Goal: Task Accomplishment & Management: Manage account settings

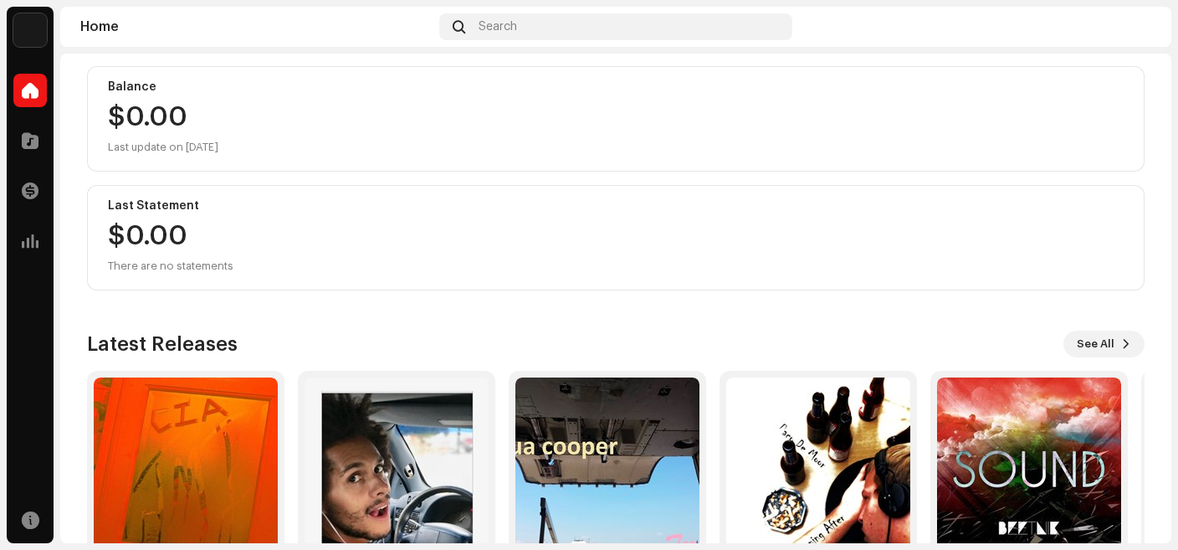
scroll to position [275, 0]
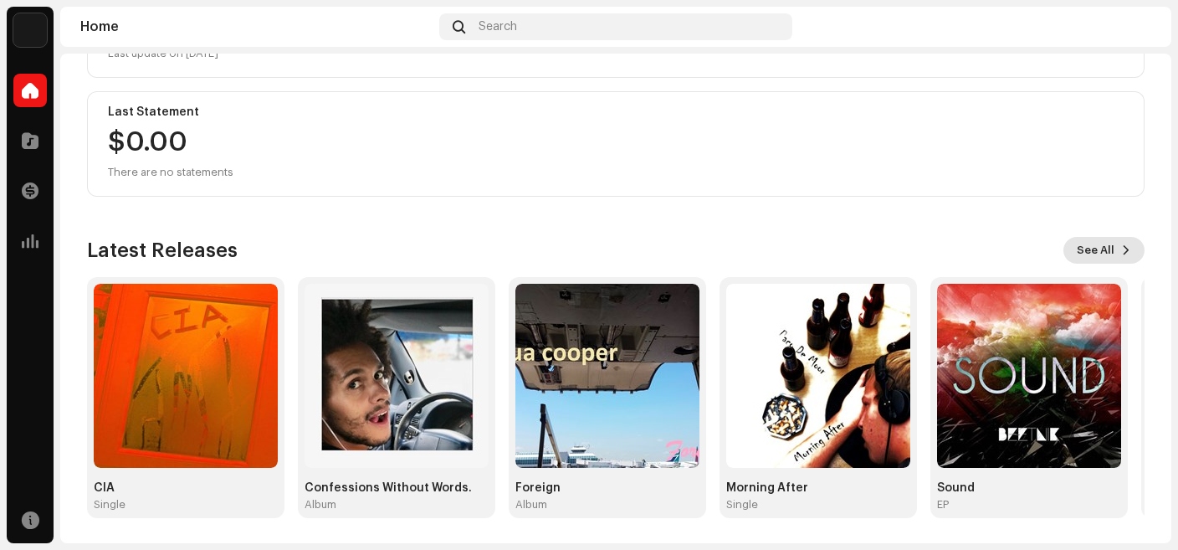
click at [1088, 247] on span "See All" at bounding box center [1096, 249] width 38 height 33
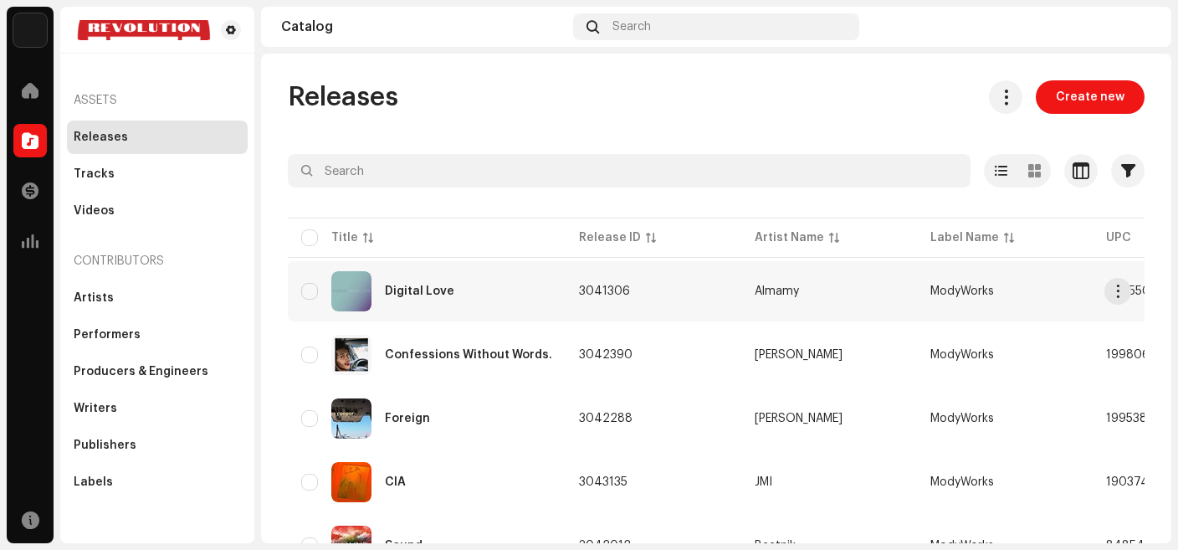
click at [427, 281] on div "Digital Love" at bounding box center [426, 291] width 251 height 40
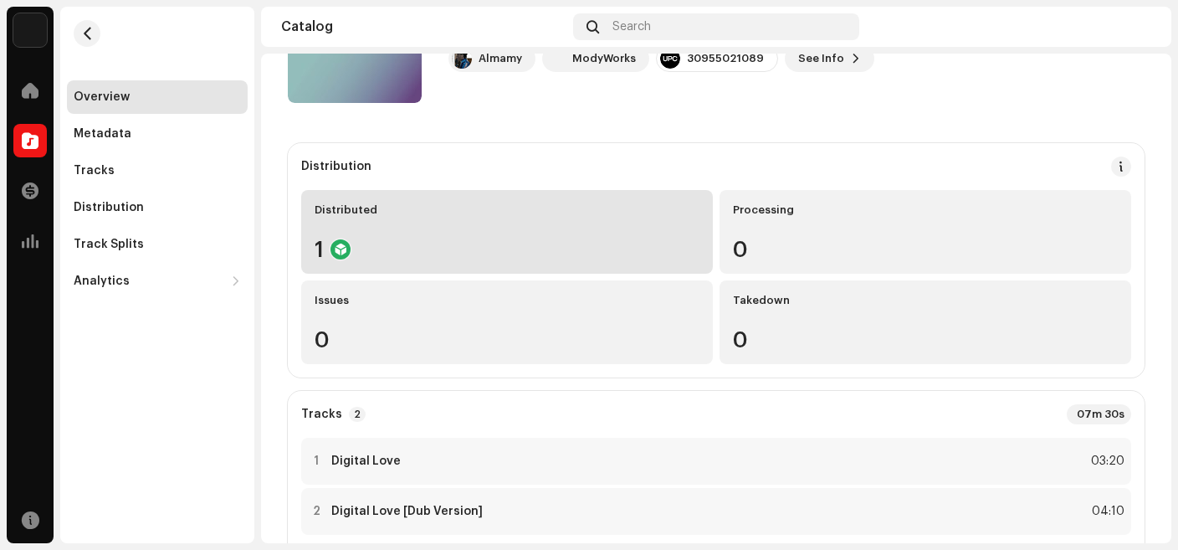
scroll to position [44, 0]
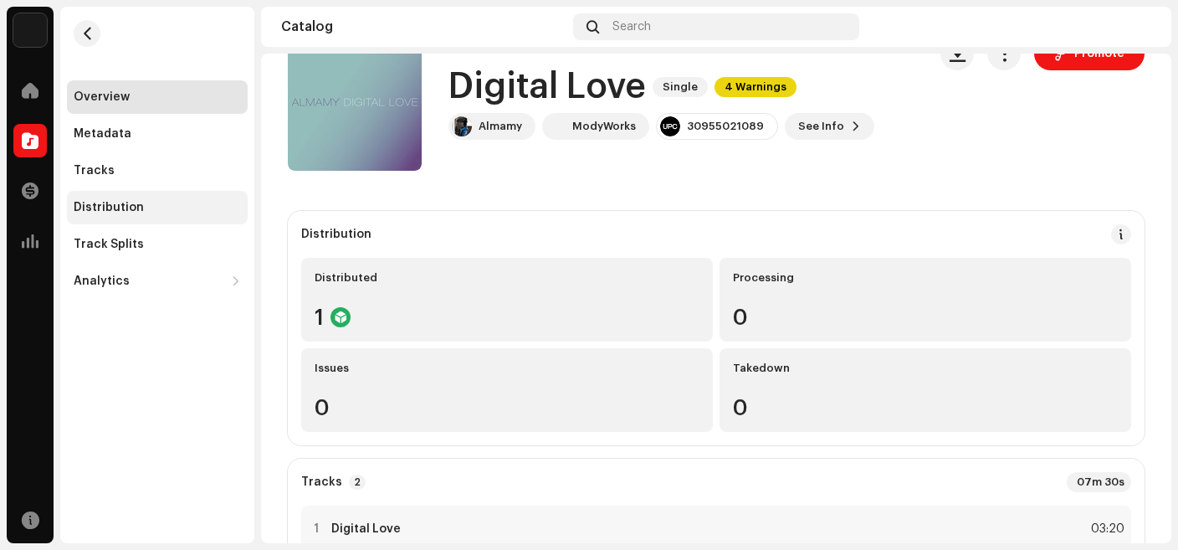
click at [126, 209] on div "Distribution" at bounding box center [109, 207] width 70 height 13
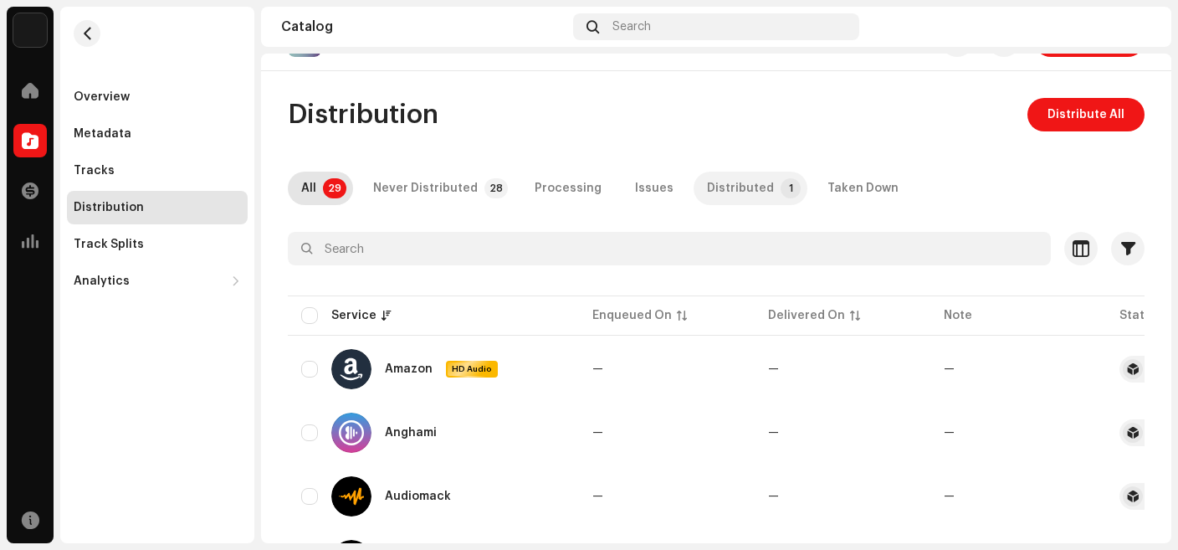
click at [707, 205] on div "Distributed" at bounding box center [740, 188] width 67 height 33
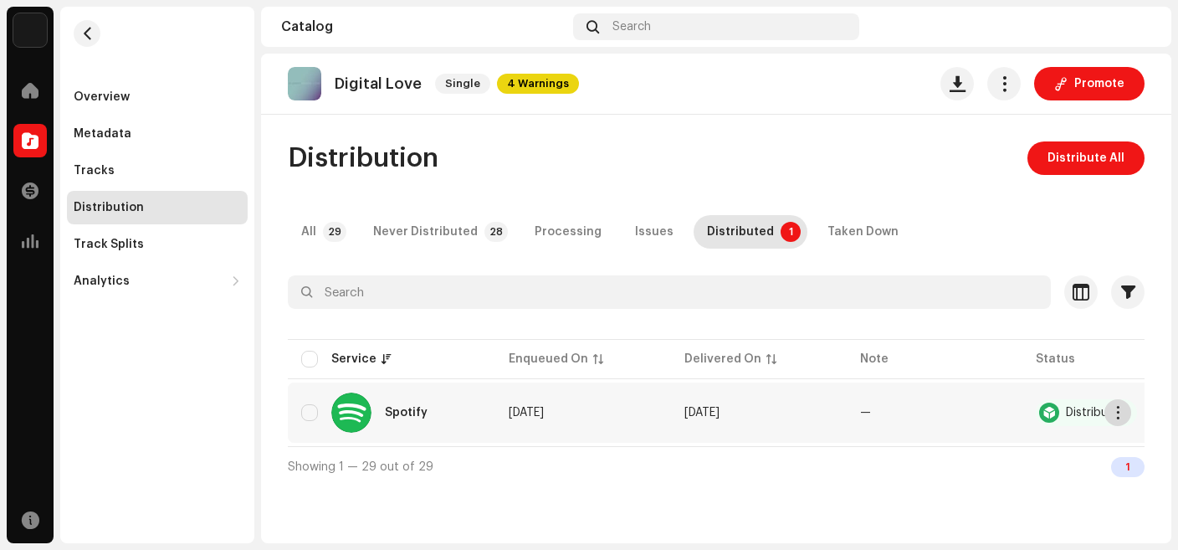
click at [1121, 413] on span "button" at bounding box center [1118, 412] width 13 height 13
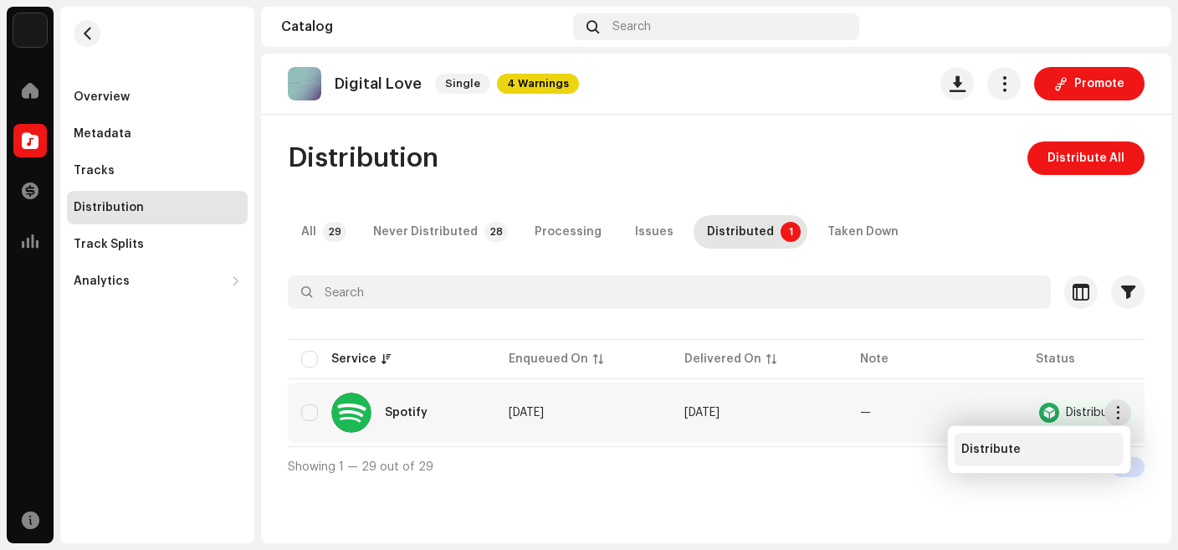
click at [996, 449] on span "Distribute" at bounding box center [991, 449] width 59 height 13
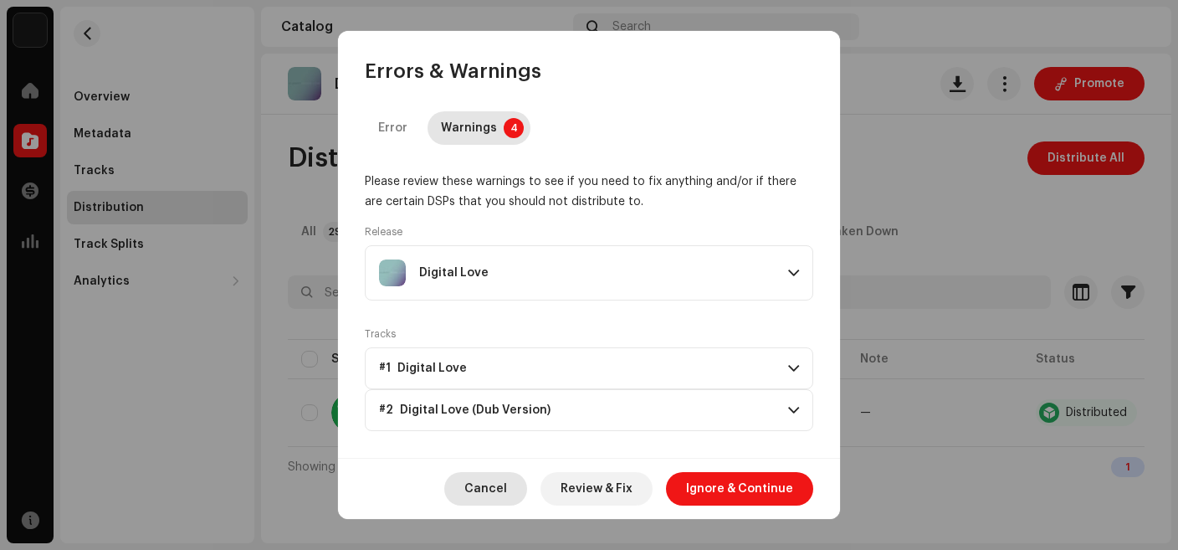
click at [494, 492] on span "Cancel" at bounding box center [485, 488] width 43 height 33
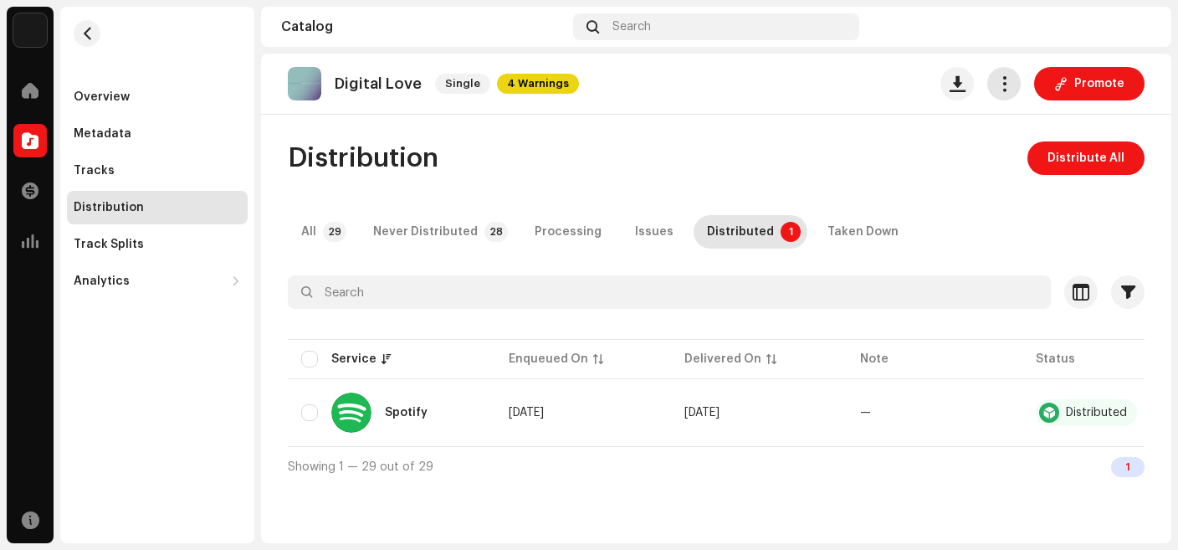
click at [1010, 90] on span "button" at bounding box center [1005, 83] width 16 height 13
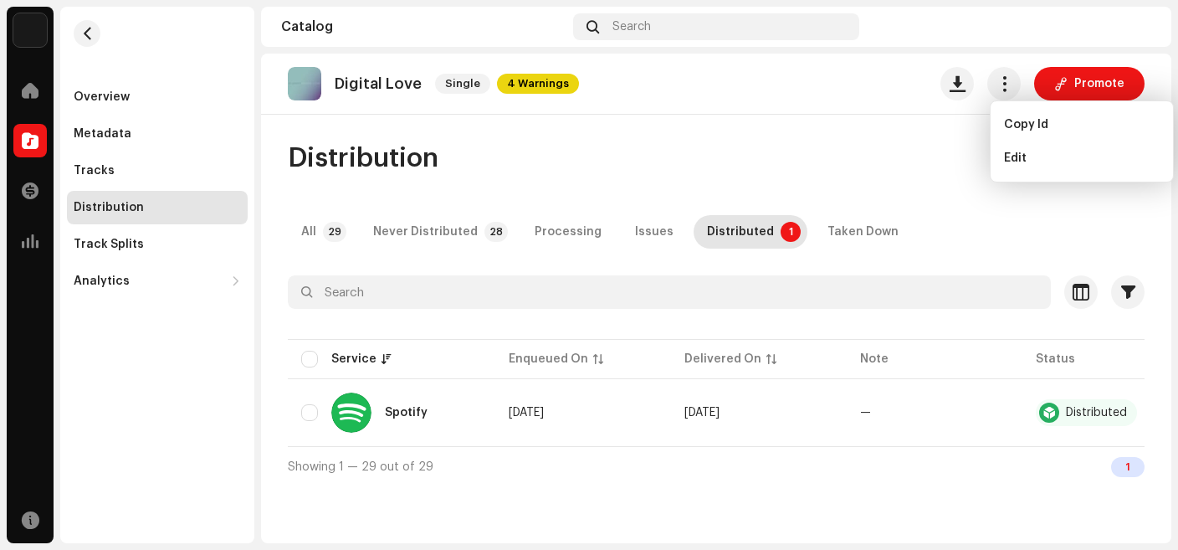
click at [823, 162] on div "Distribution Distribute All" at bounding box center [716, 157] width 857 height 33
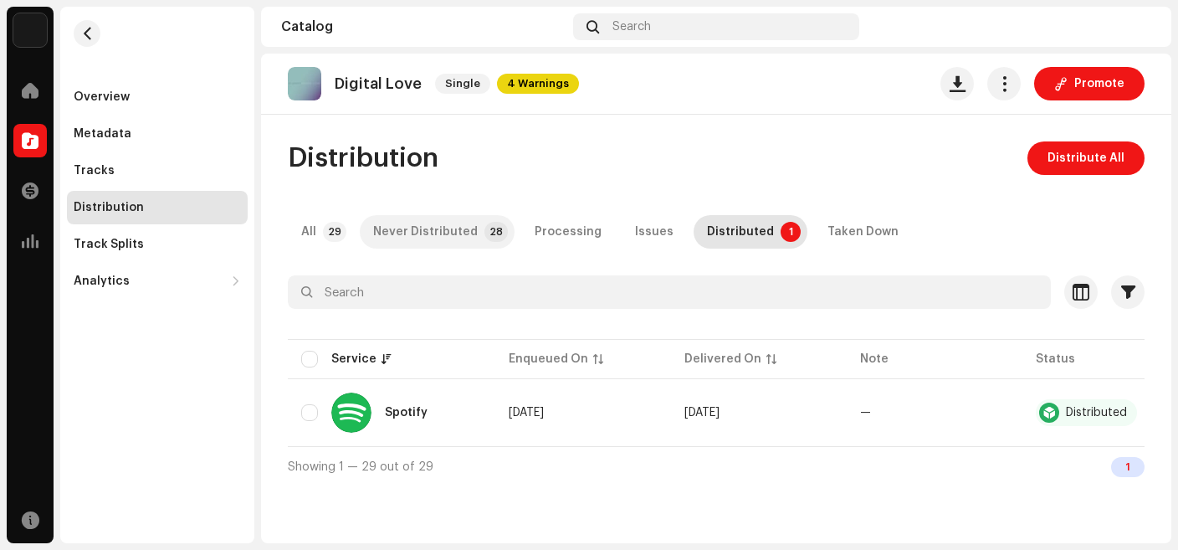
click at [444, 229] on div "Never Distributed" at bounding box center [425, 231] width 105 height 33
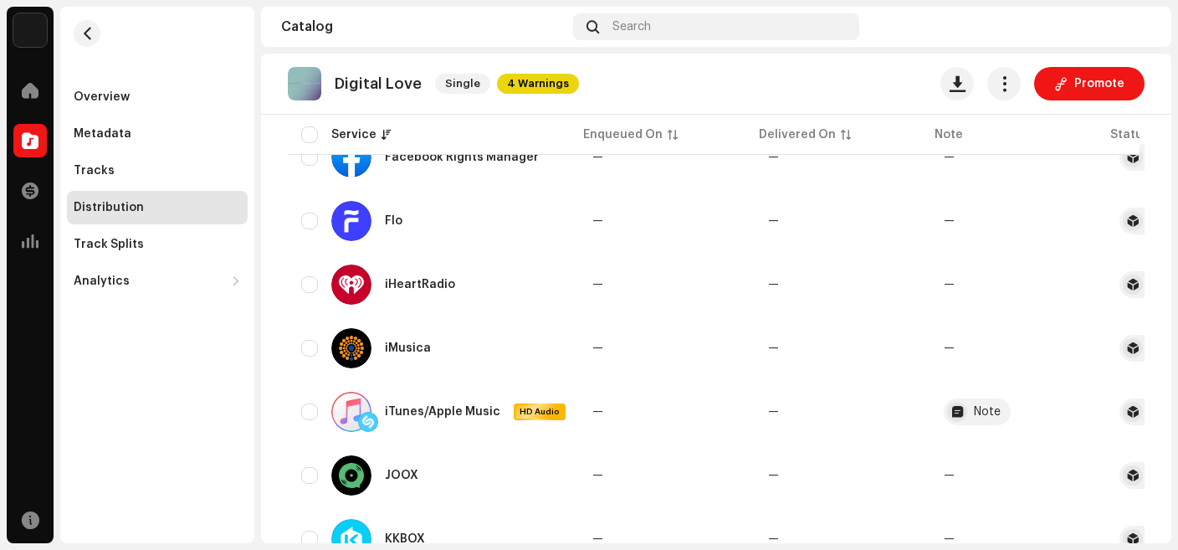
scroll to position [710, 0]
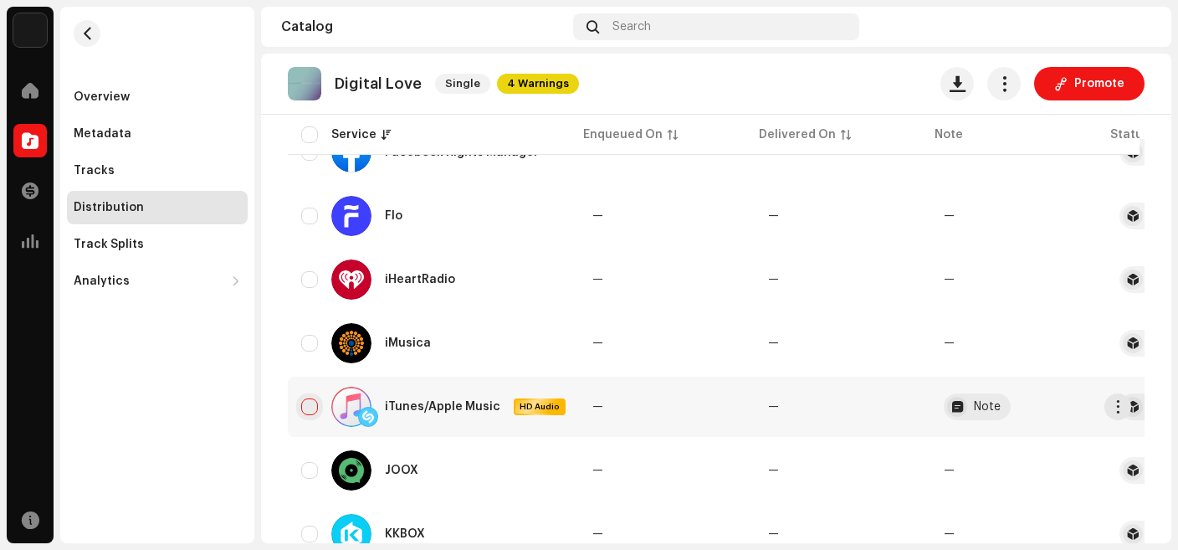
click at [310, 408] on input "checkbox" at bounding box center [309, 406] width 17 height 17
checkbox input "true"
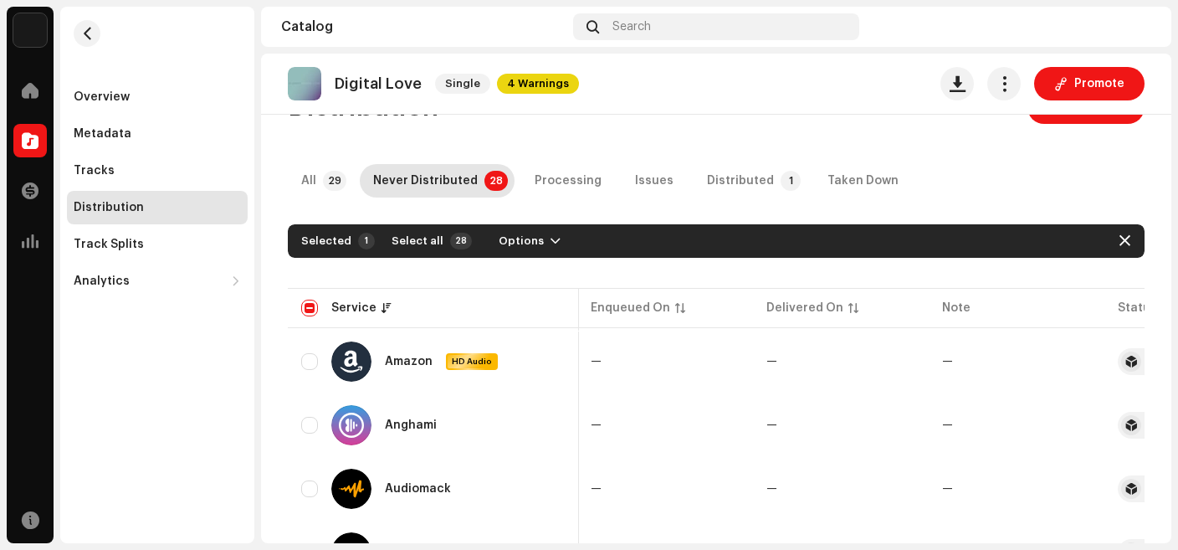
scroll to position [0, 0]
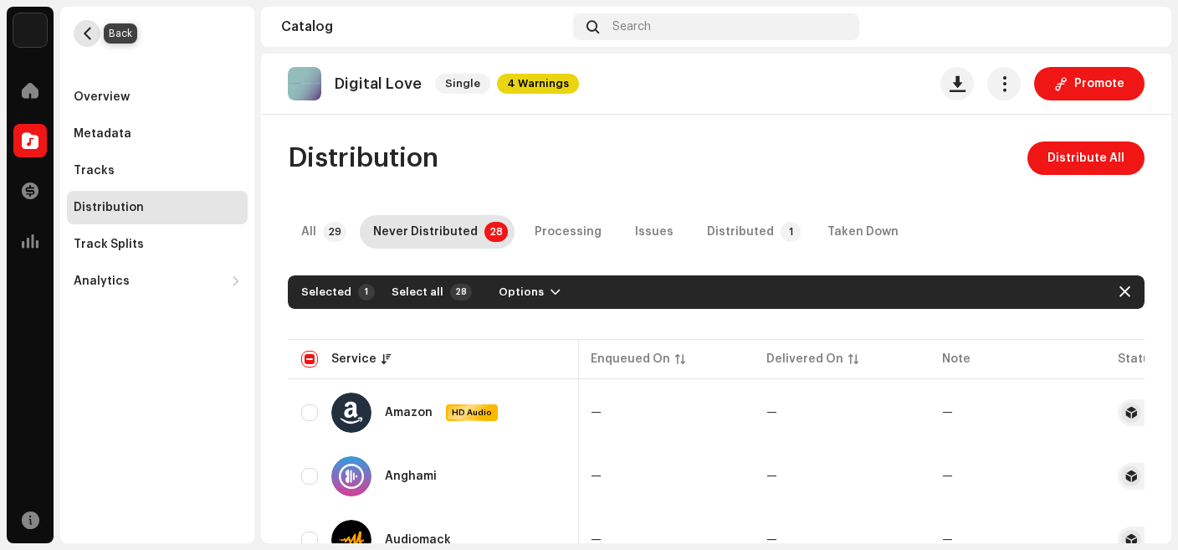
click at [80, 27] on button "button" at bounding box center [87, 33] width 27 height 27
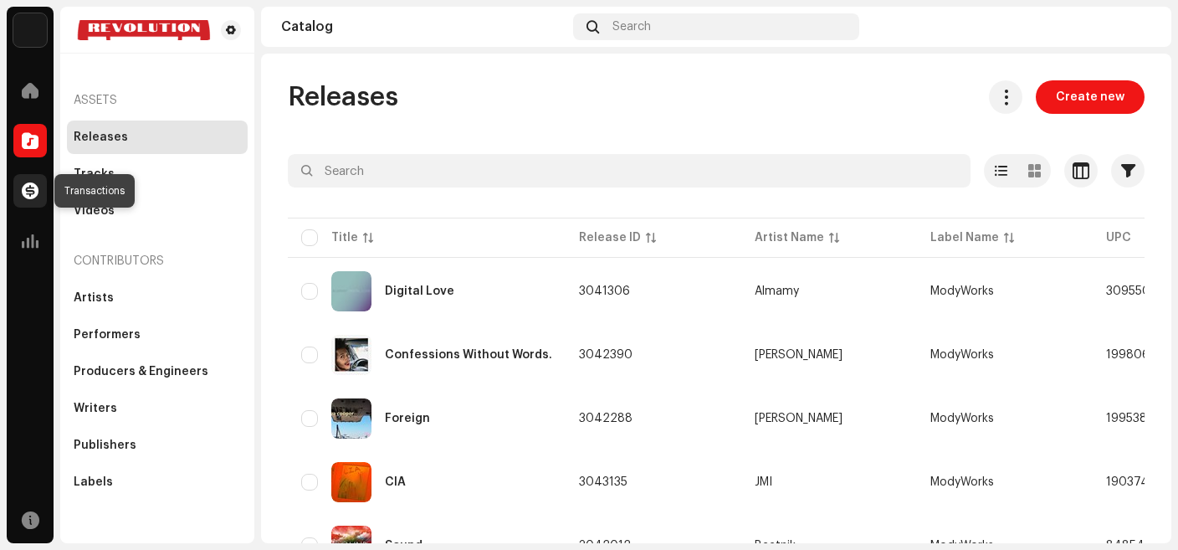
click at [33, 187] on span at bounding box center [30, 190] width 17 height 13
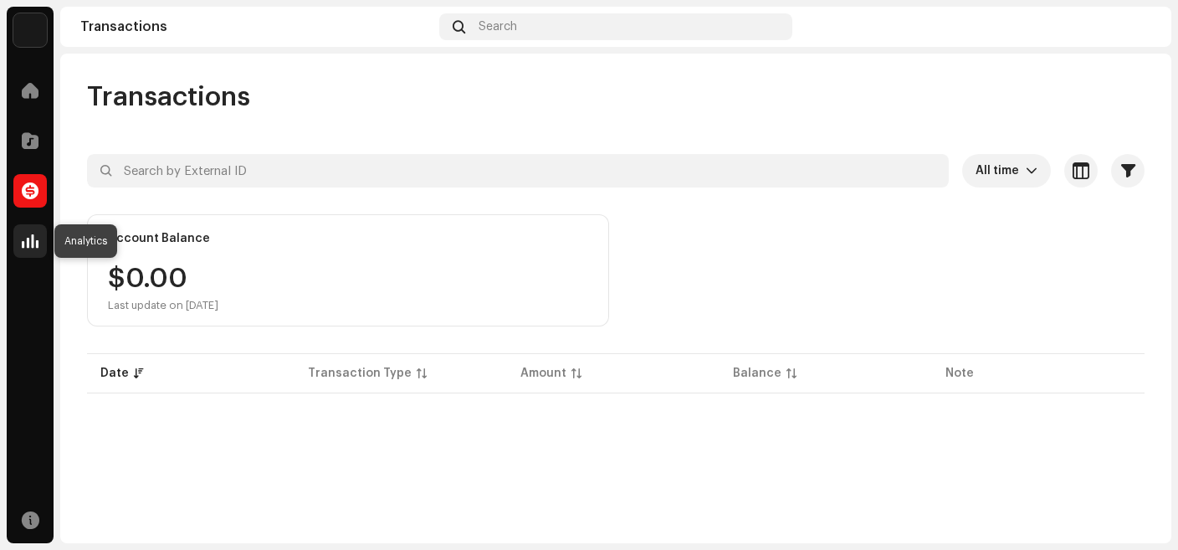
click at [32, 236] on span at bounding box center [30, 240] width 17 height 13
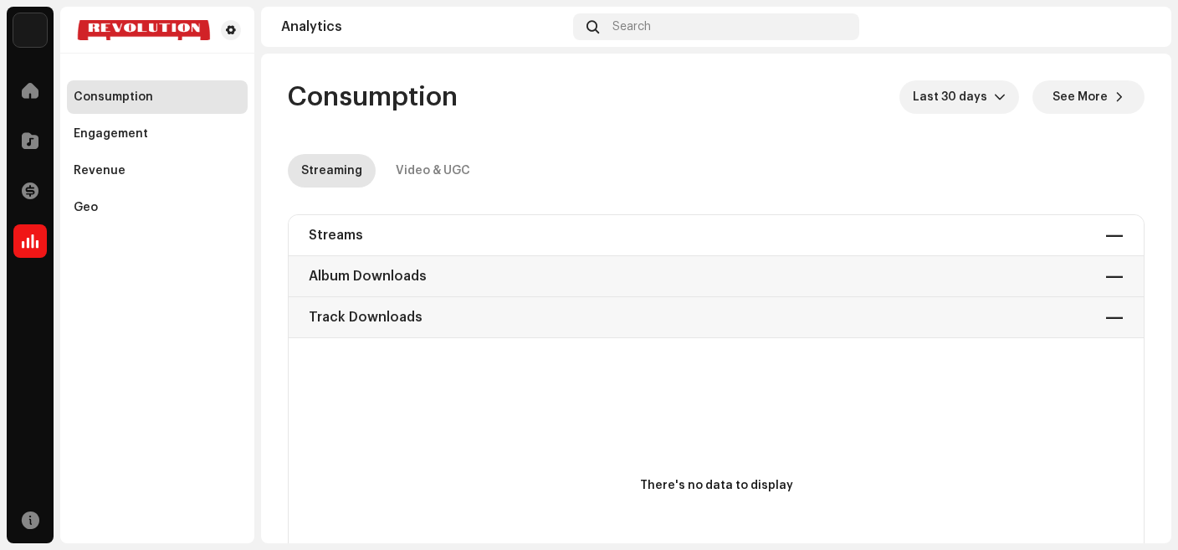
click at [383, 239] on div "Streams — Album Downloads — Track Downloads —" at bounding box center [716, 276] width 855 height 123
click at [32, 143] on span at bounding box center [30, 140] width 17 height 13
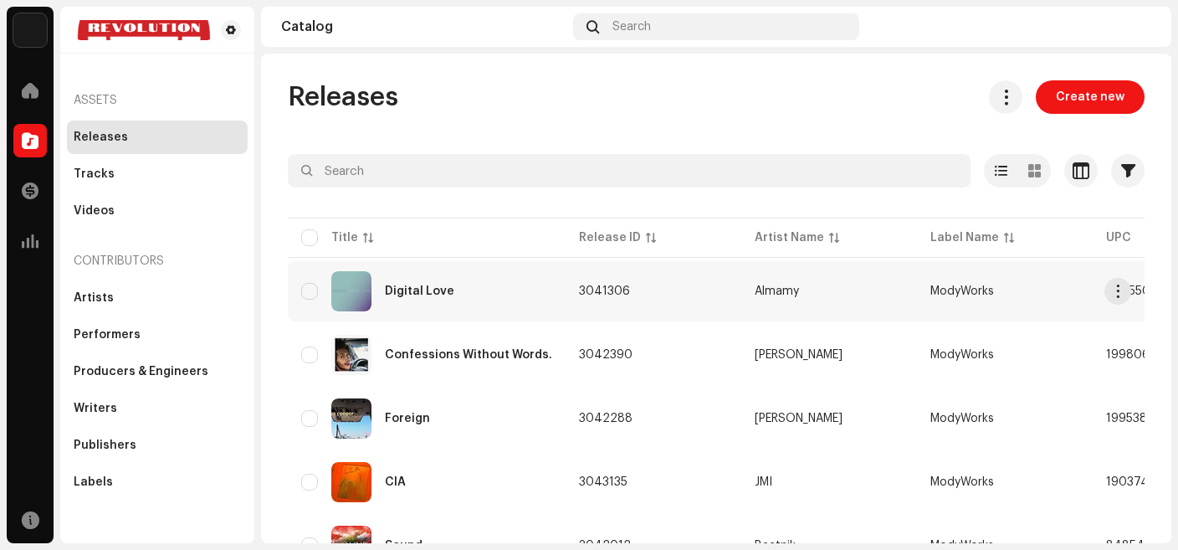
click at [446, 294] on div "Digital Love" at bounding box center [419, 291] width 69 height 12
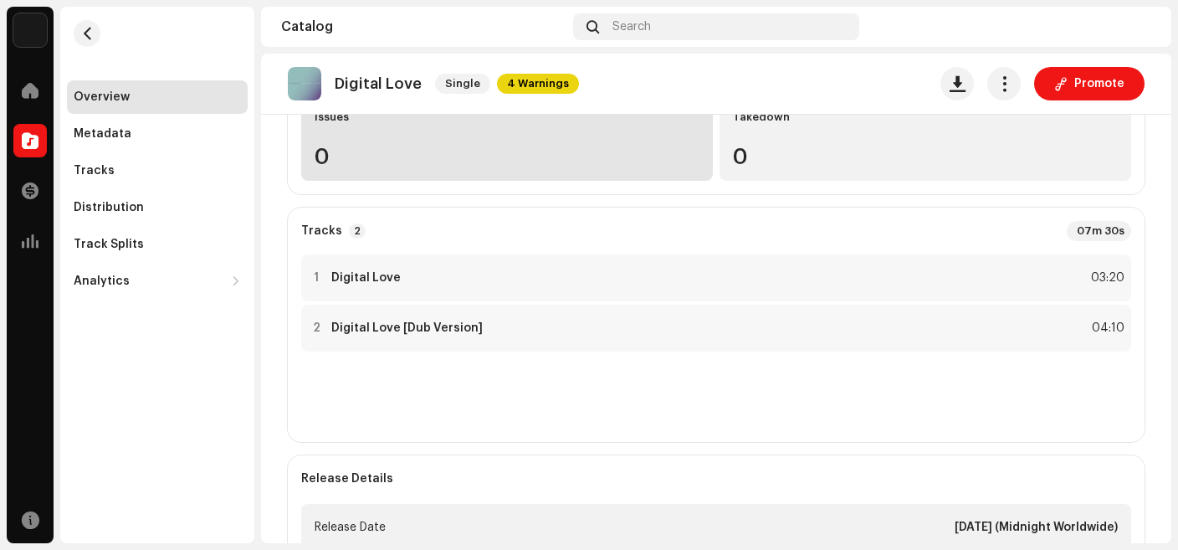
scroll to position [287, 0]
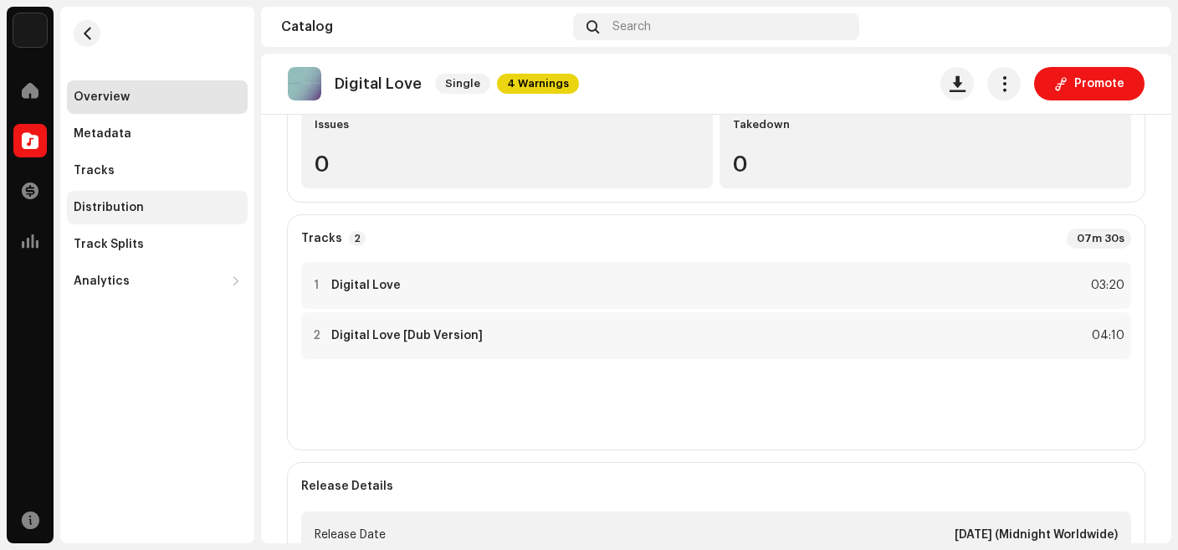
click at [151, 213] on div "Distribution" at bounding box center [157, 207] width 167 height 13
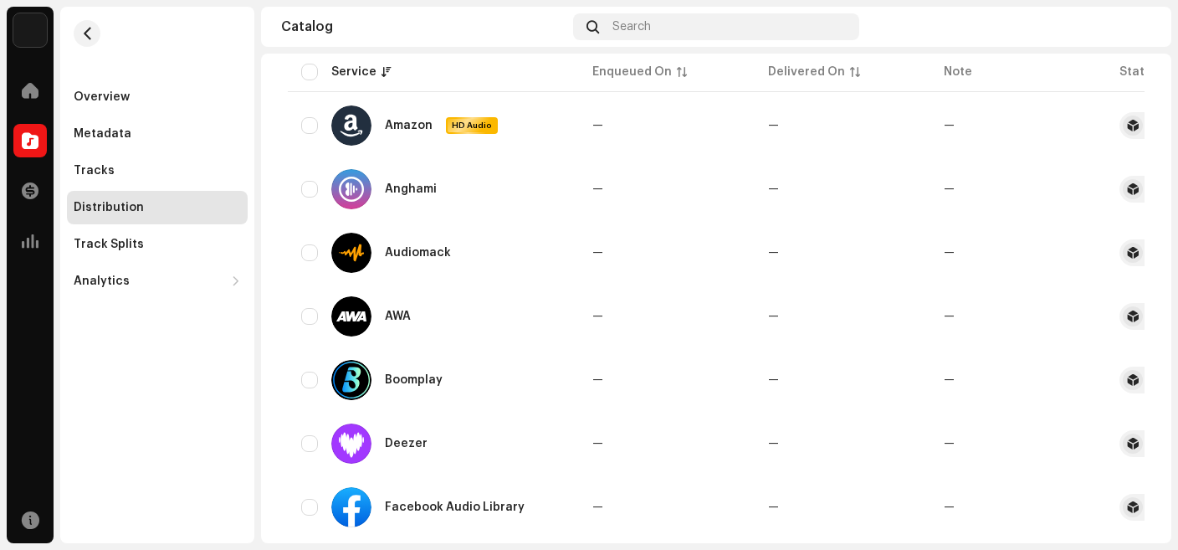
scroll to position [0, 2]
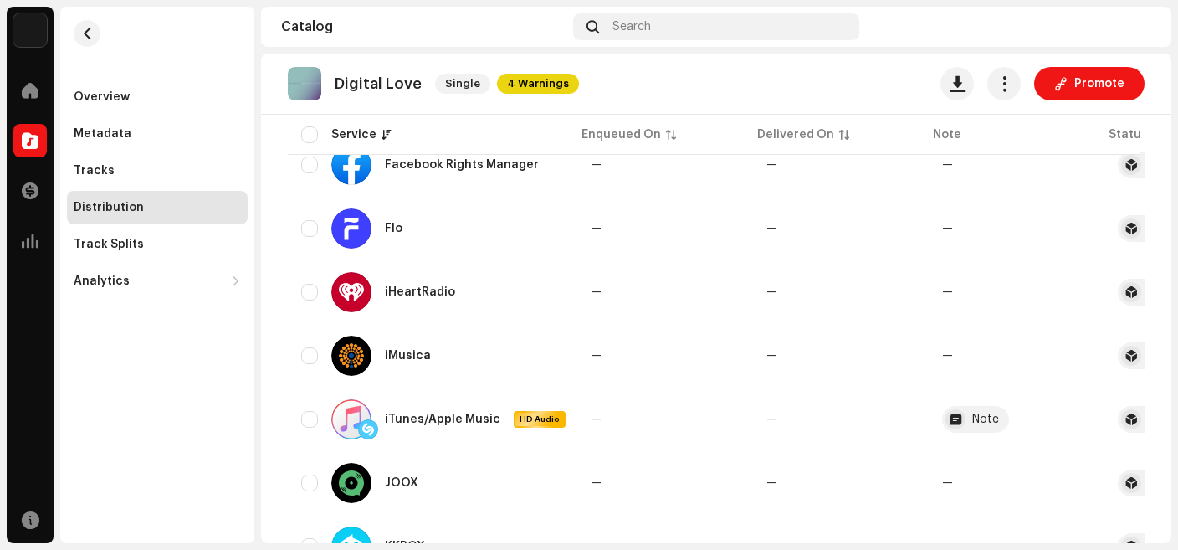
scroll to position [740, 0]
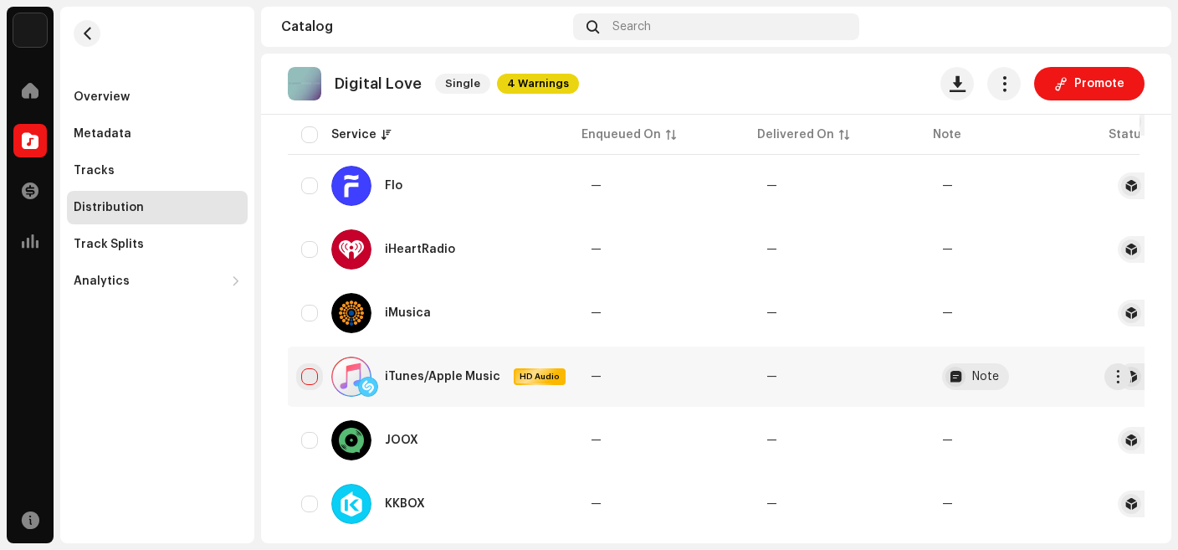
click at [314, 378] on input "checkbox" at bounding box center [309, 376] width 17 height 17
checkbox input "true"
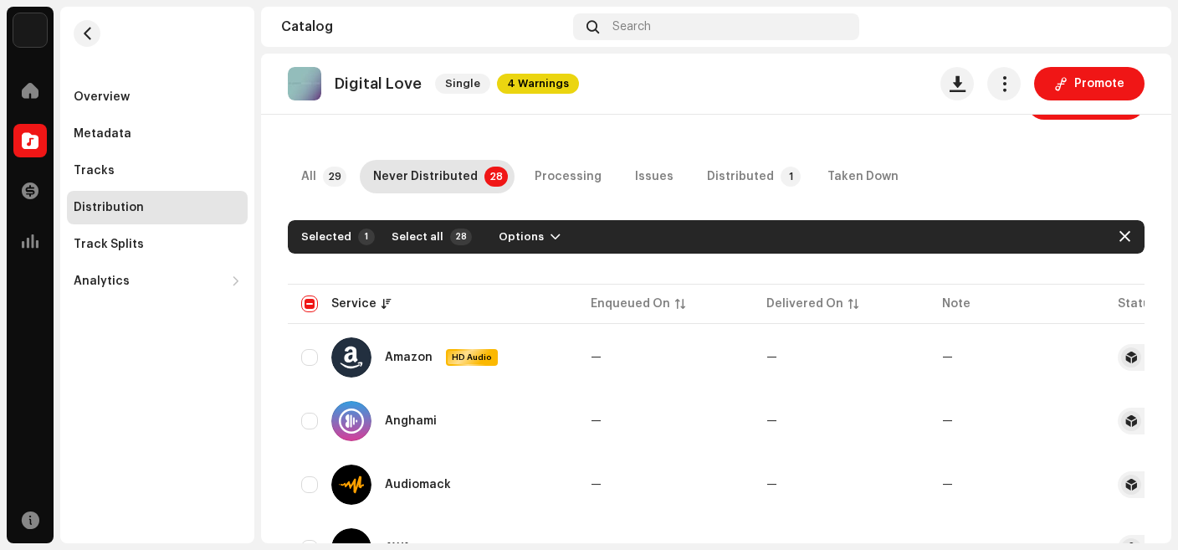
scroll to position [0, 0]
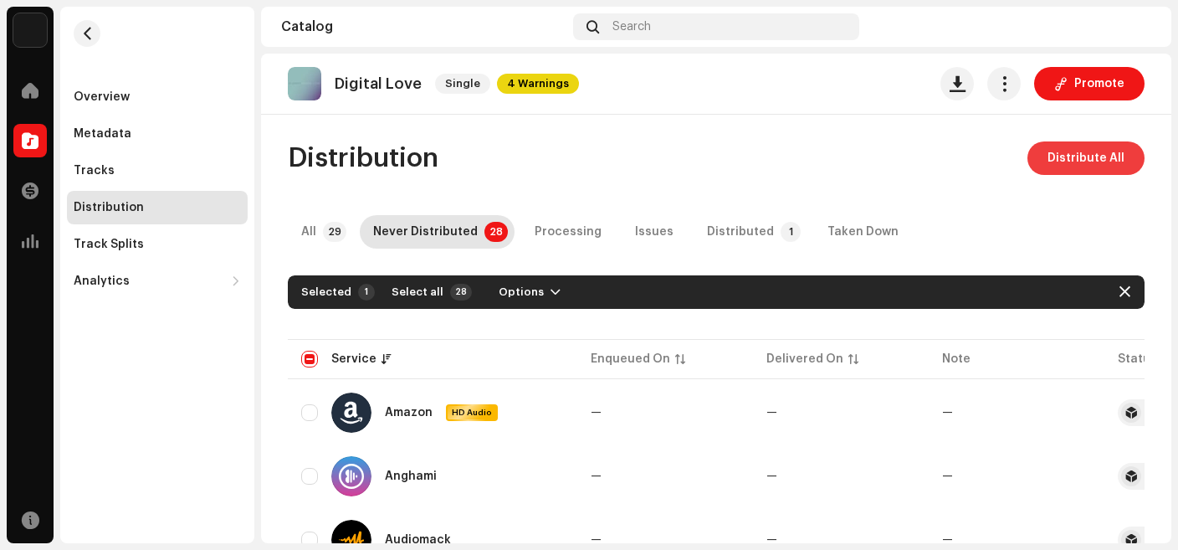
click at [1038, 160] on button "Distribute All" at bounding box center [1086, 157] width 117 height 33
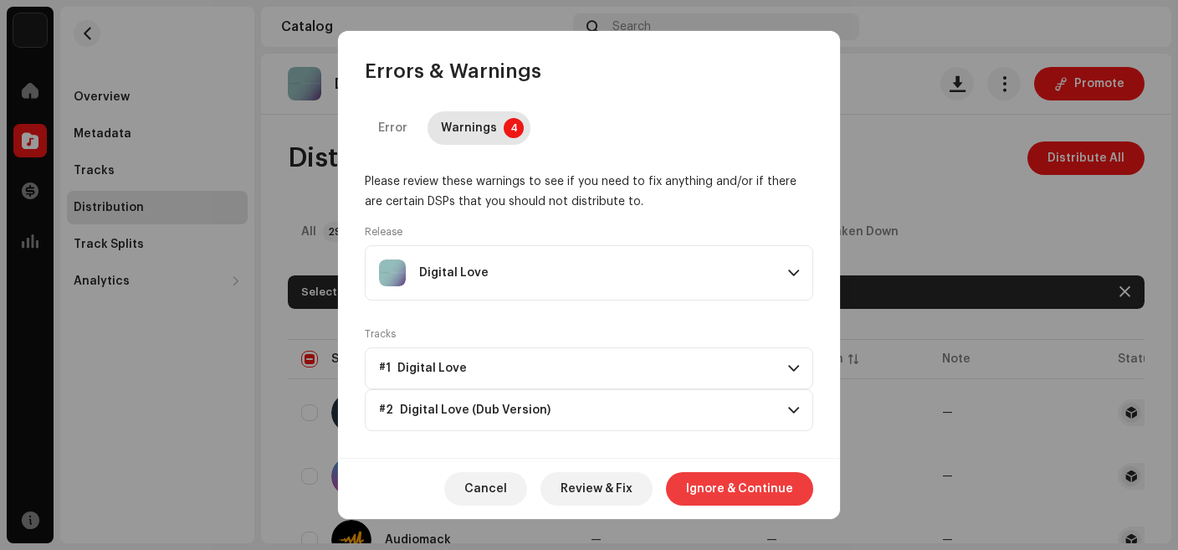
click at [723, 500] on span "Ignore & Continue" at bounding box center [739, 488] width 107 height 33
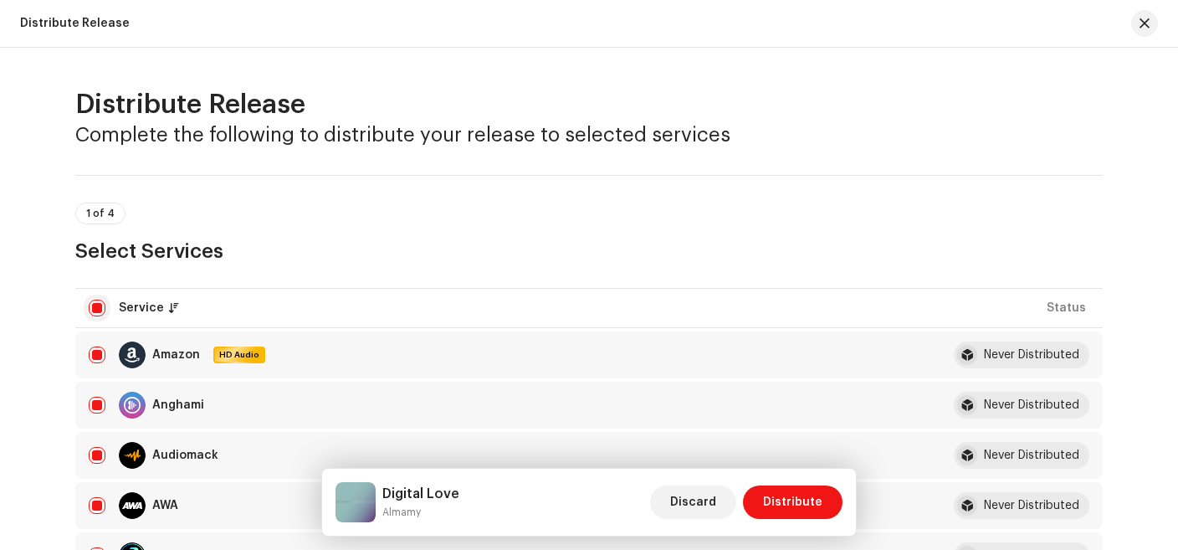
click at [94, 309] on input "checkbox" at bounding box center [97, 308] width 17 height 17
checkbox input "false"
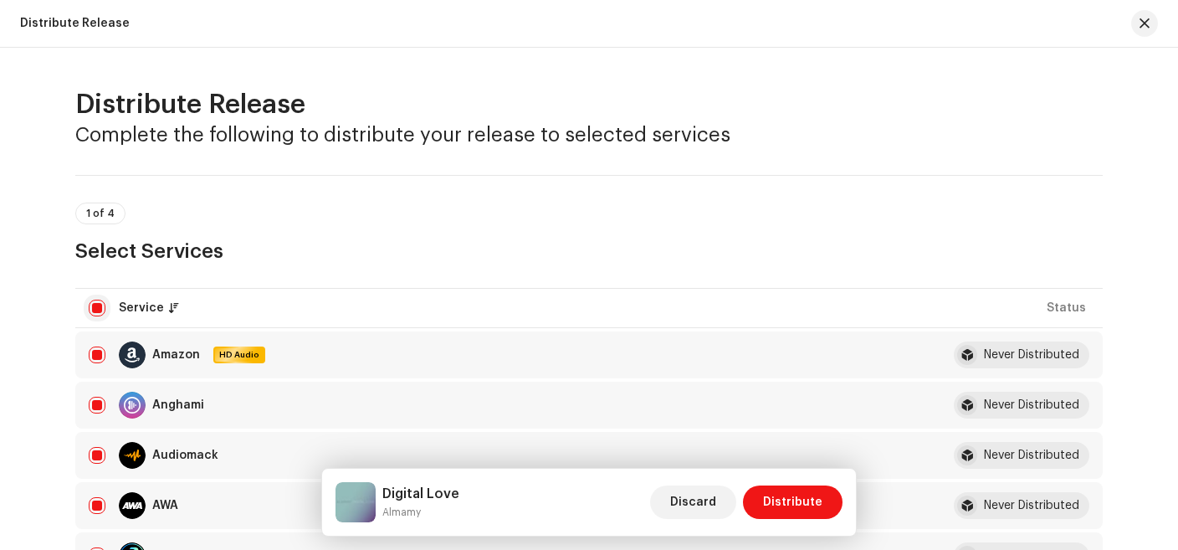
checkbox input "false"
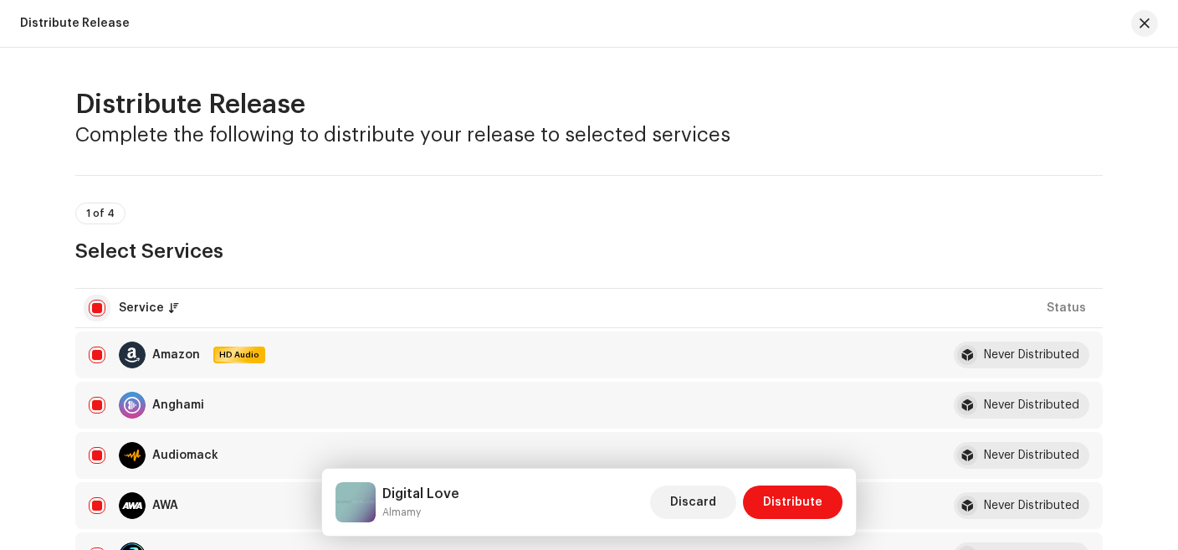
checkbox input "false"
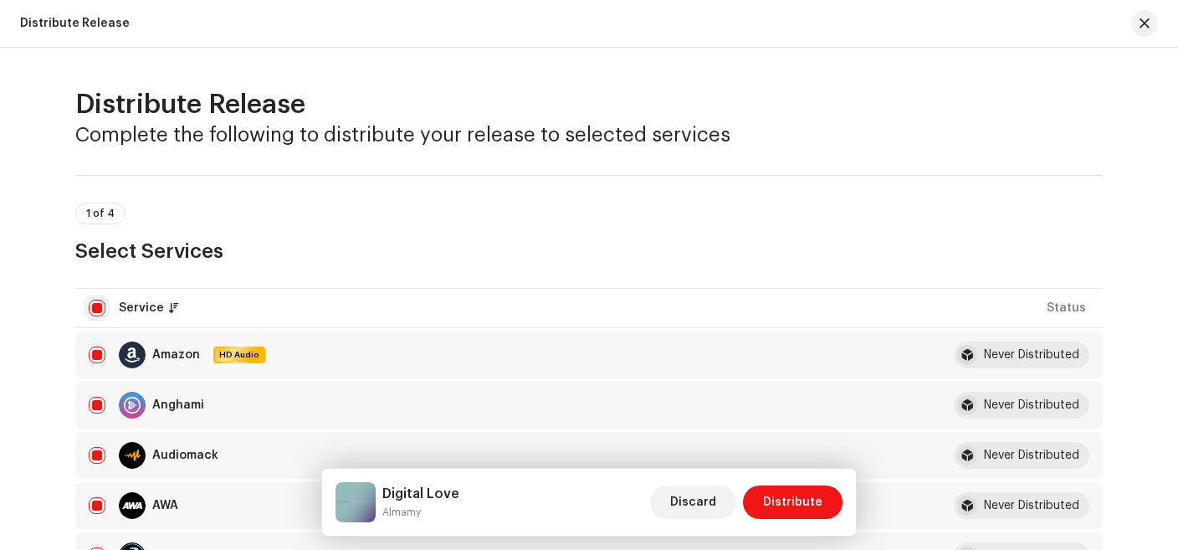
checkbox input "false"
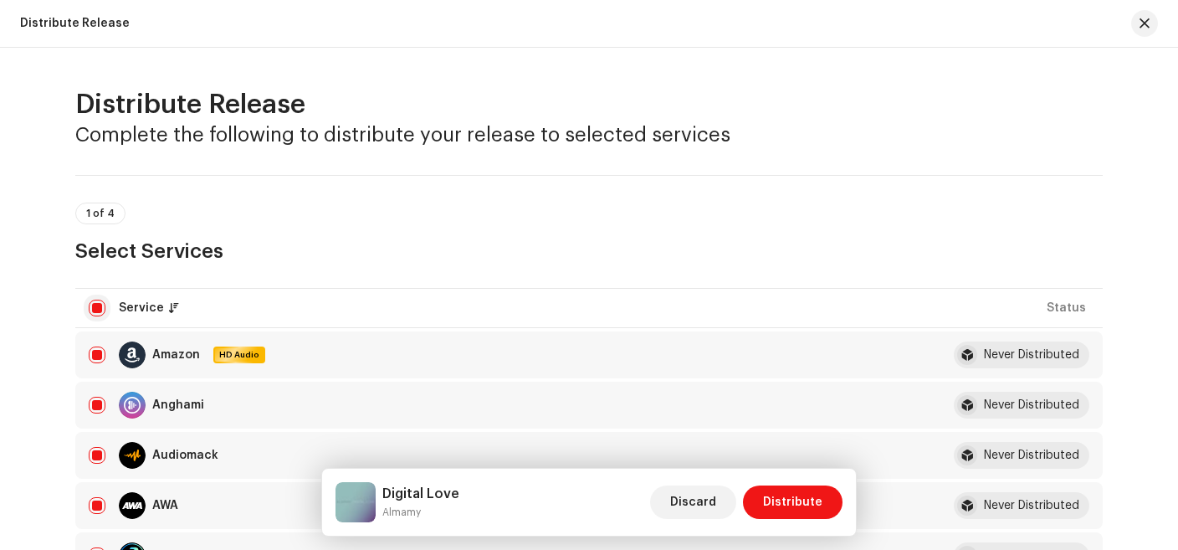
checkbox input "false"
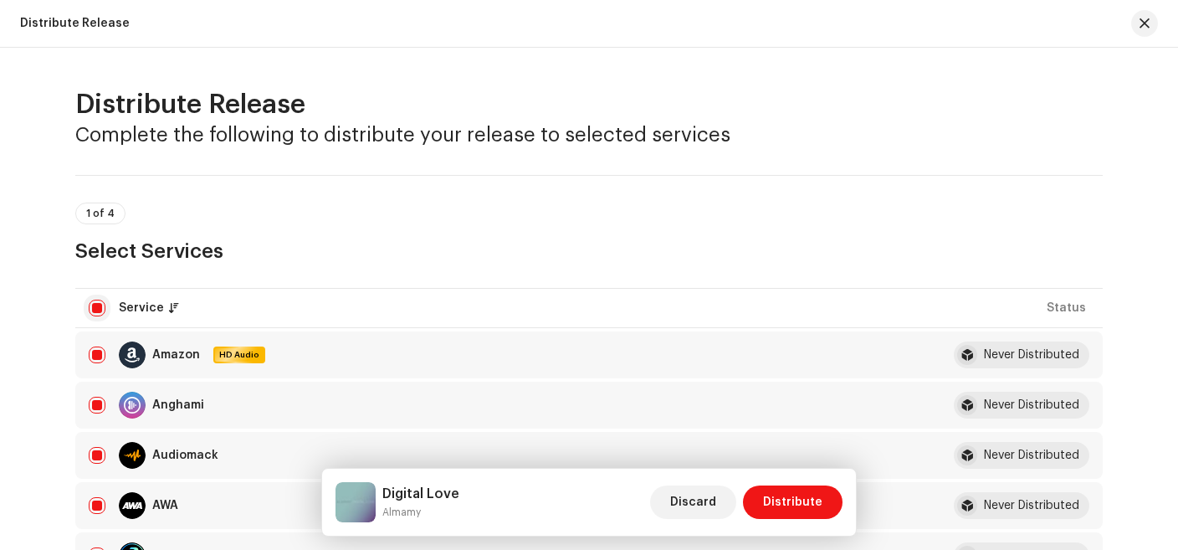
checkbox input "false"
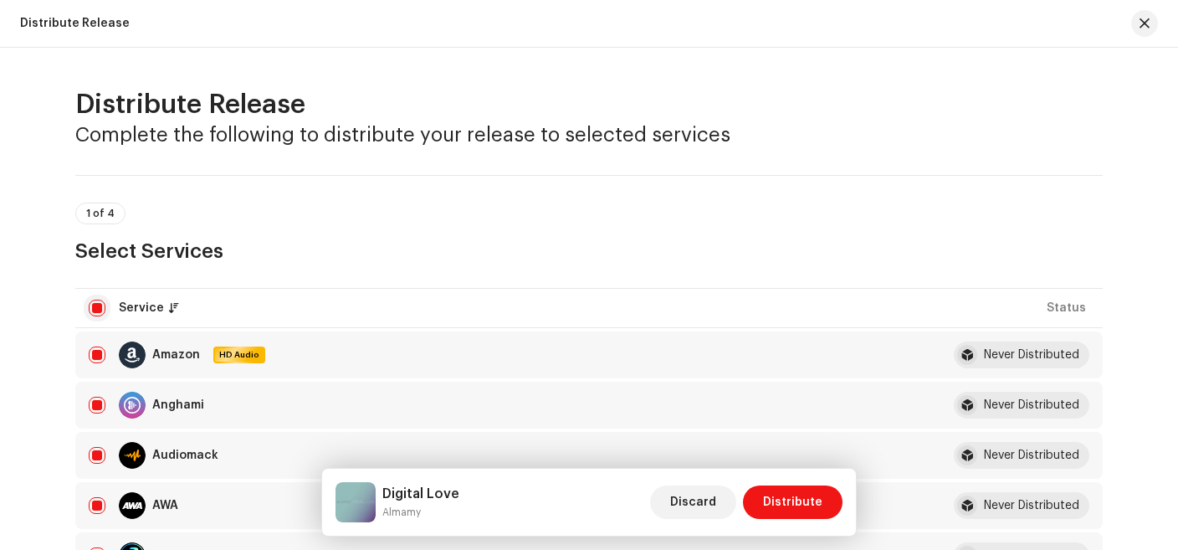
checkbox input "false"
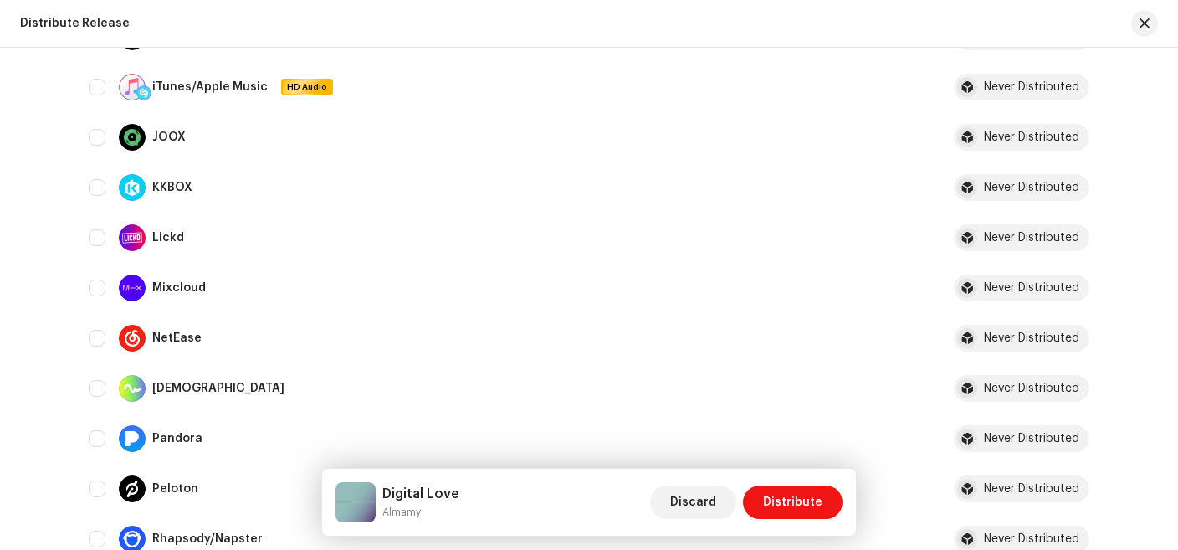
scroll to position [819, 0]
click at [95, 93] on input "Row Unselected" at bounding box center [97, 88] width 17 height 17
checkbox input "true"
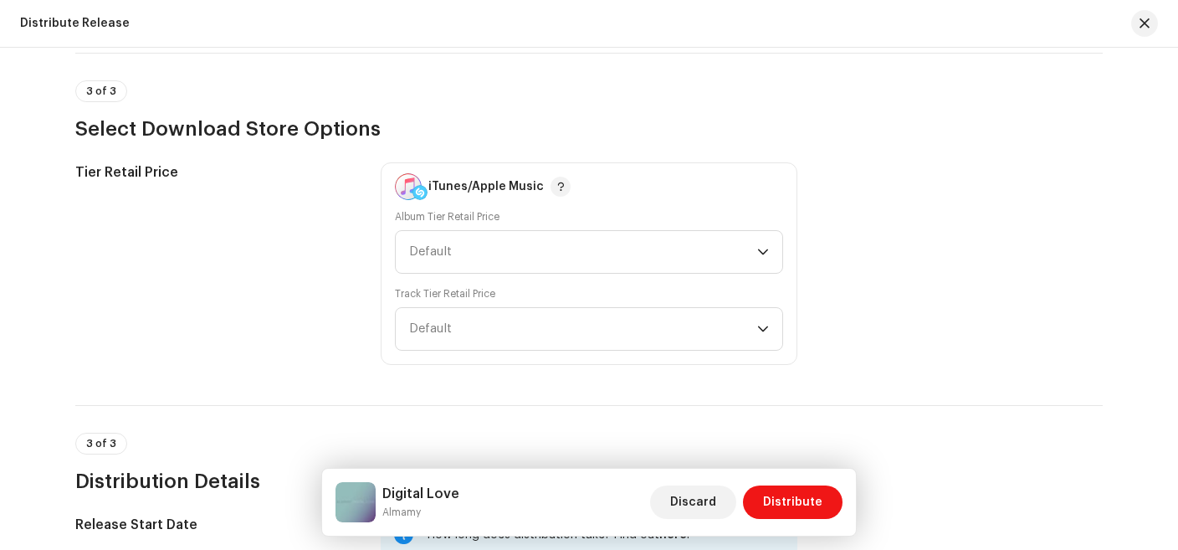
scroll to position [1778, 0]
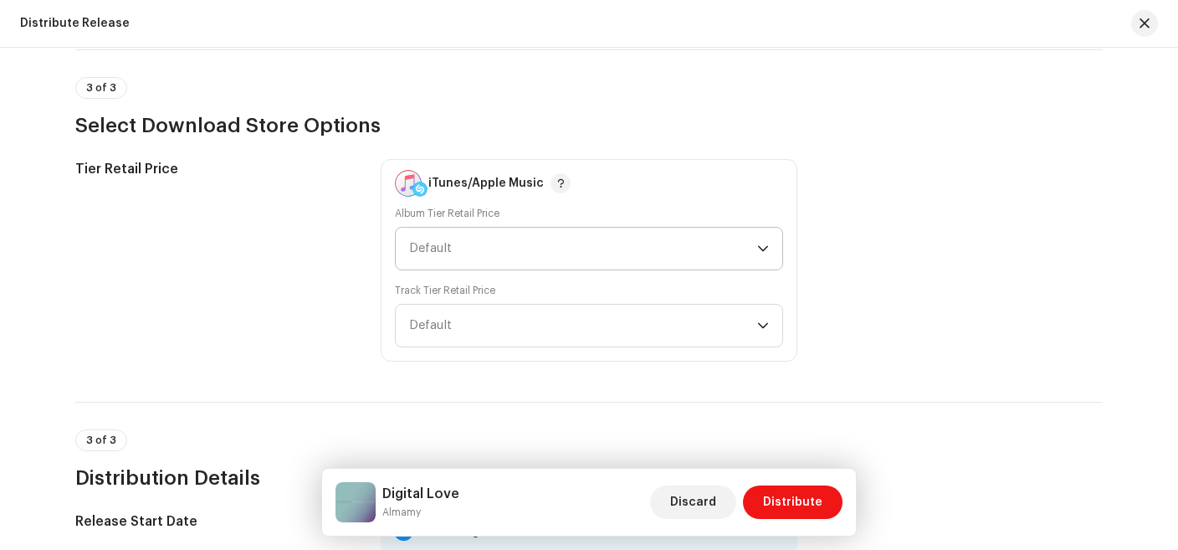
click at [759, 249] on icon "dropdown trigger" at bounding box center [763, 249] width 12 height 12
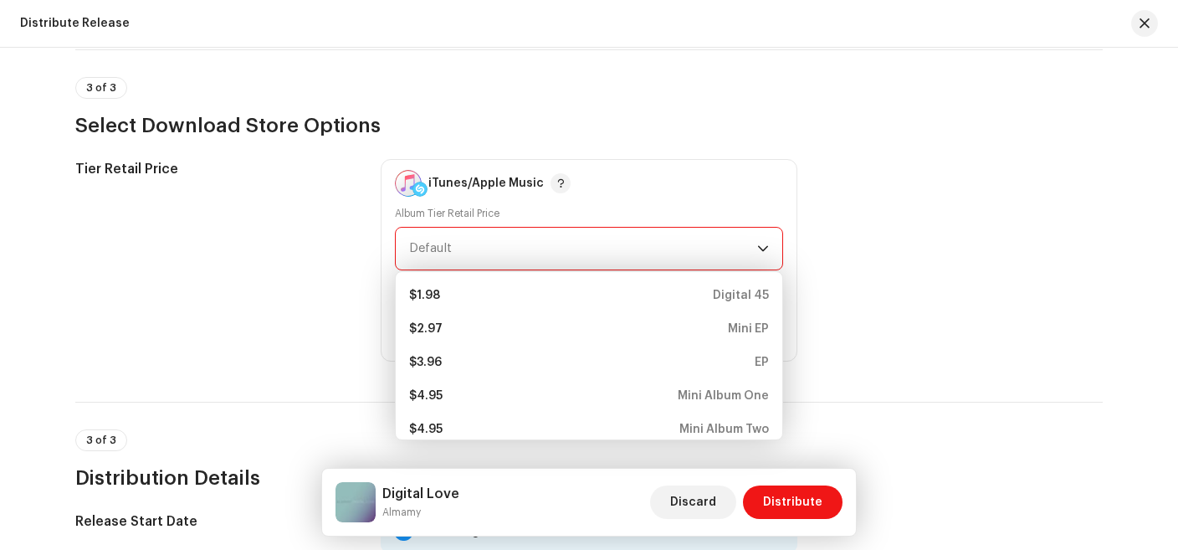
click at [872, 224] on div "Tier Retail Price iTunes/Apple Music Album Tier Retail Price Default $1.98 Digi…" at bounding box center [589, 260] width 1028 height 203
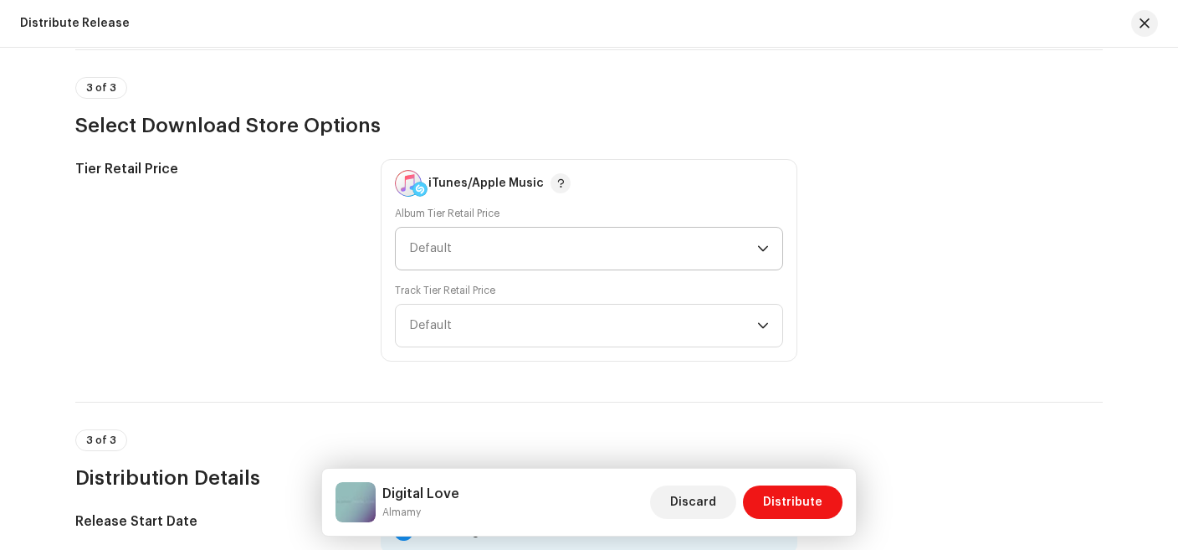
click at [760, 249] on icon "dropdown trigger" at bounding box center [763, 249] width 12 height 12
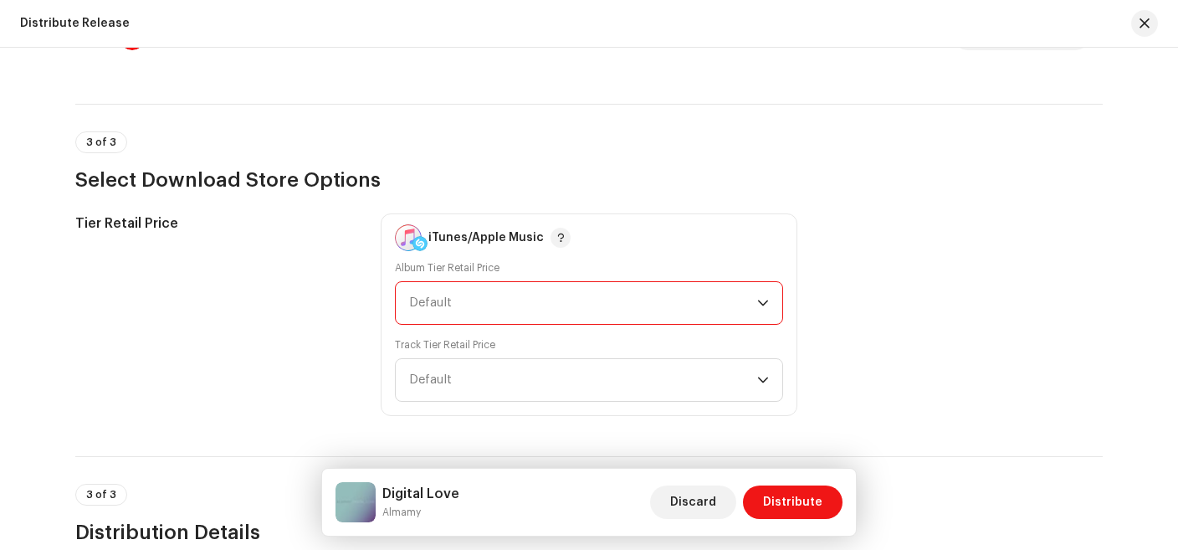
scroll to position [1752, 0]
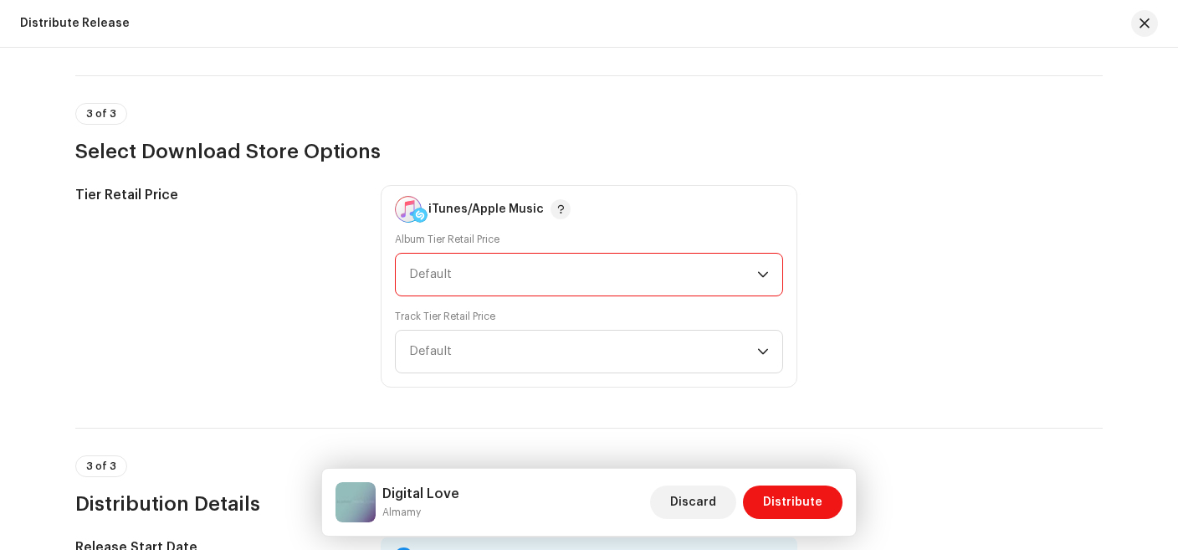
click at [751, 274] on span "Default" at bounding box center [583, 275] width 348 height 42
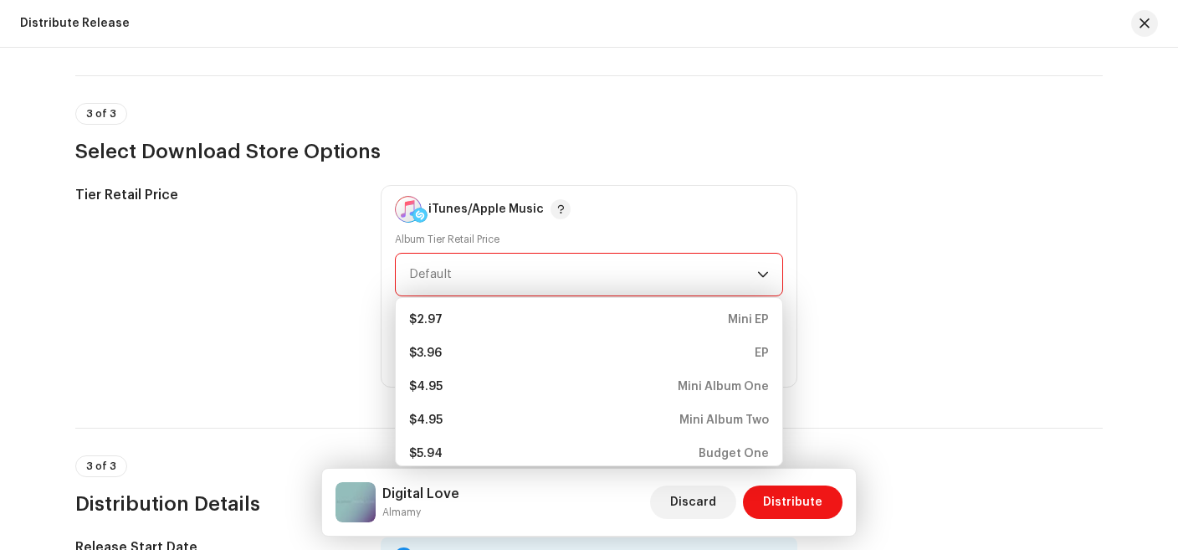
scroll to position [0, 0]
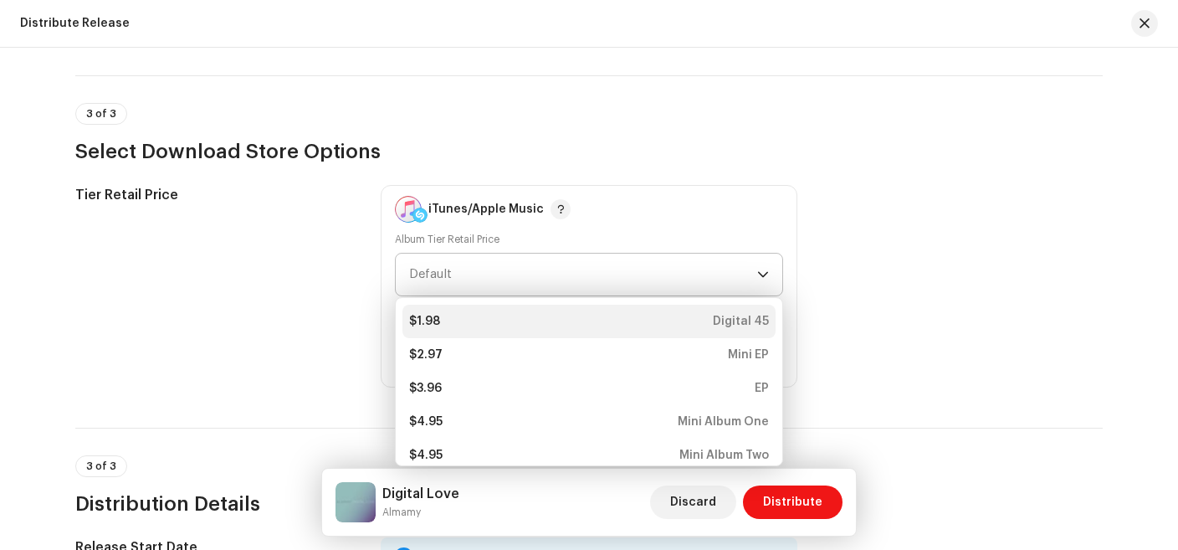
click at [561, 321] on div "$1.98 Digital 45" at bounding box center [589, 321] width 360 height 17
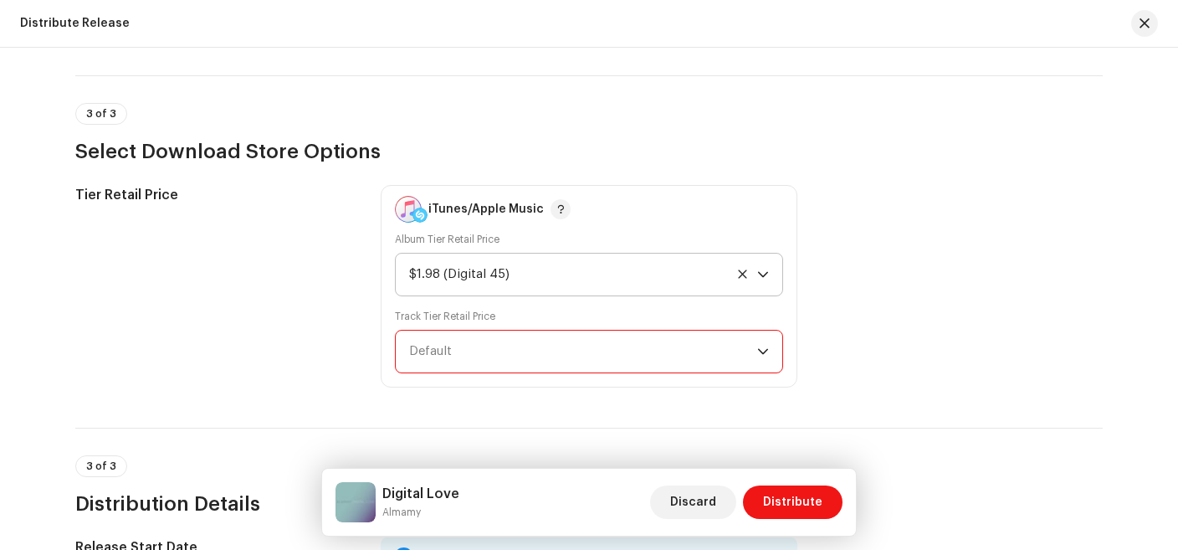
click at [751, 348] on span "Default" at bounding box center [583, 352] width 348 height 42
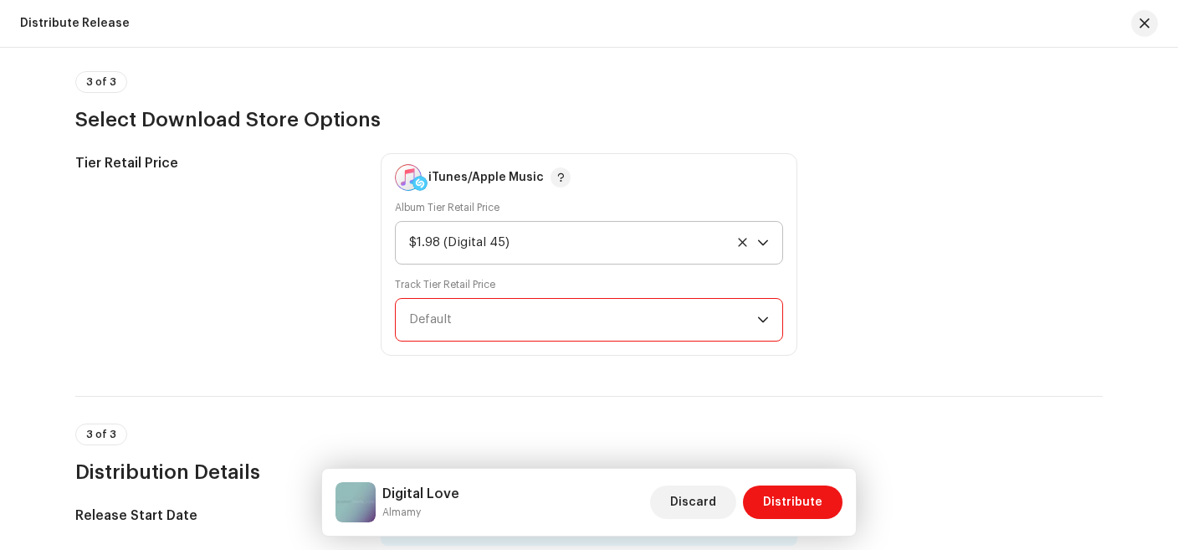
scroll to position [1783, 0]
click at [754, 320] on span "Default" at bounding box center [583, 321] width 348 height 42
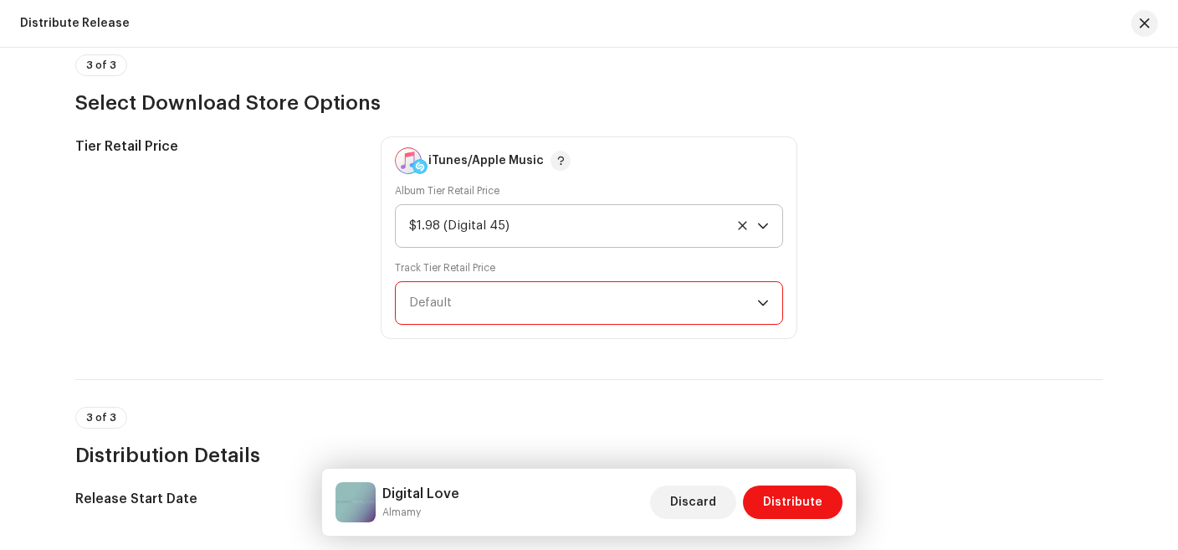
scroll to position [1798, 0]
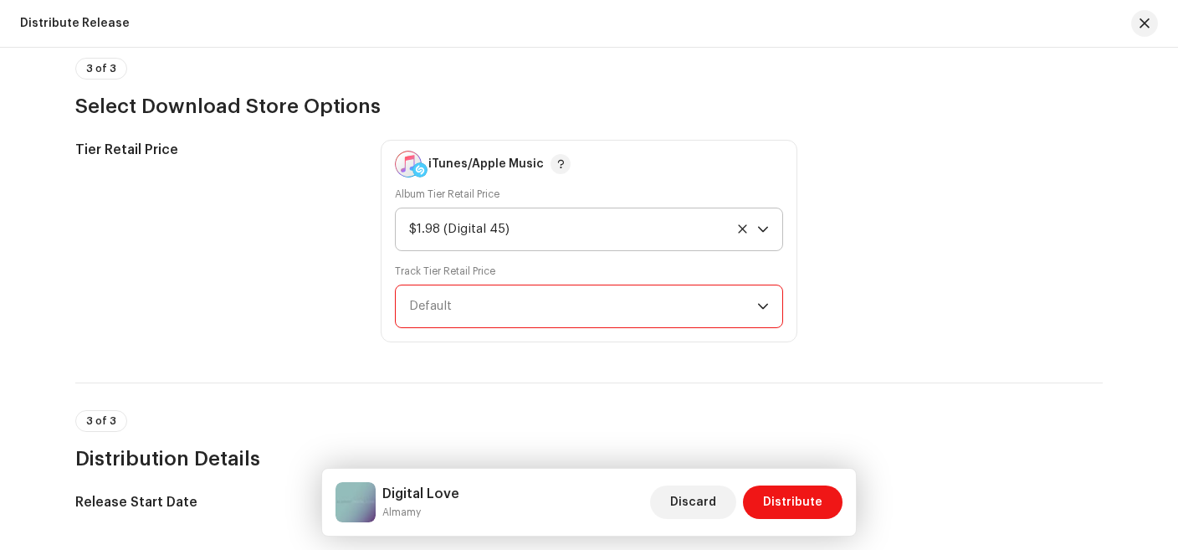
click at [731, 298] on span "Default" at bounding box center [583, 306] width 348 height 42
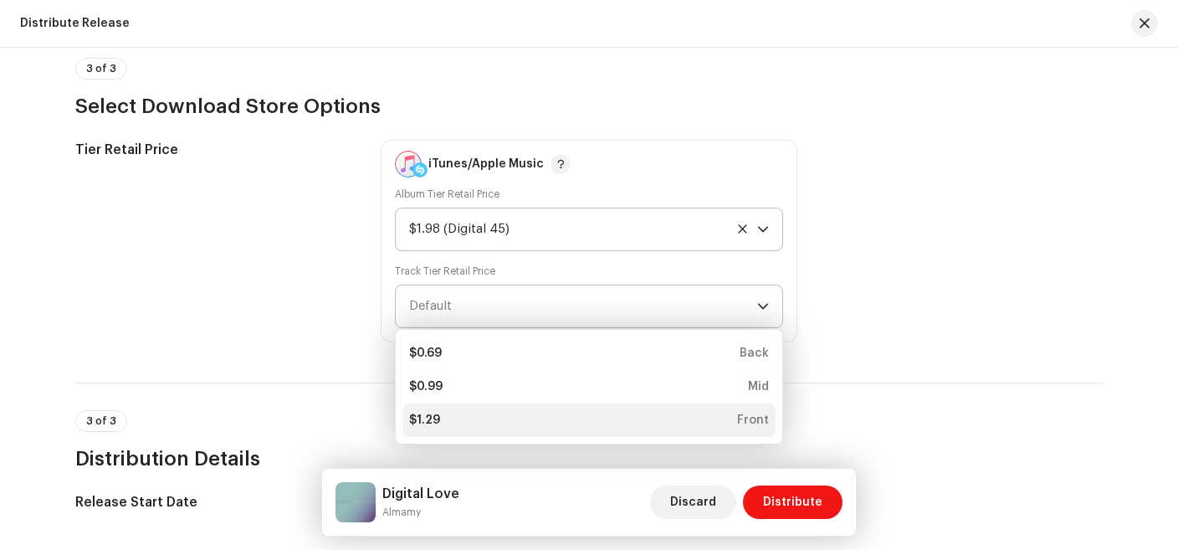
click at [526, 417] on div "$1.29 Front" at bounding box center [589, 420] width 360 height 17
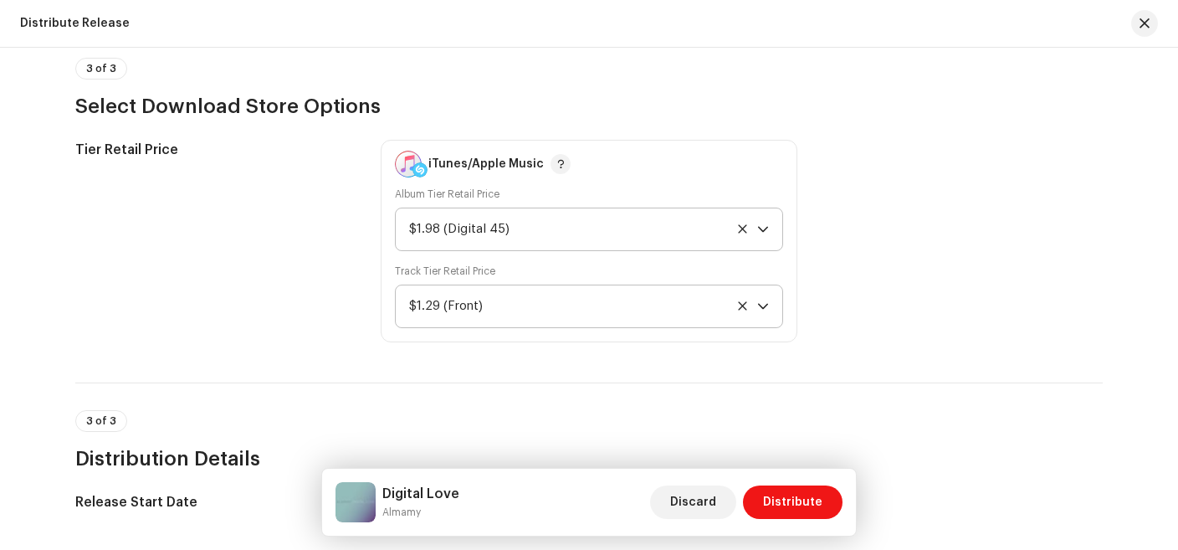
click at [763, 309] on icon "dropdown trigger" at bounding box center [763, 306] width 12 height 12
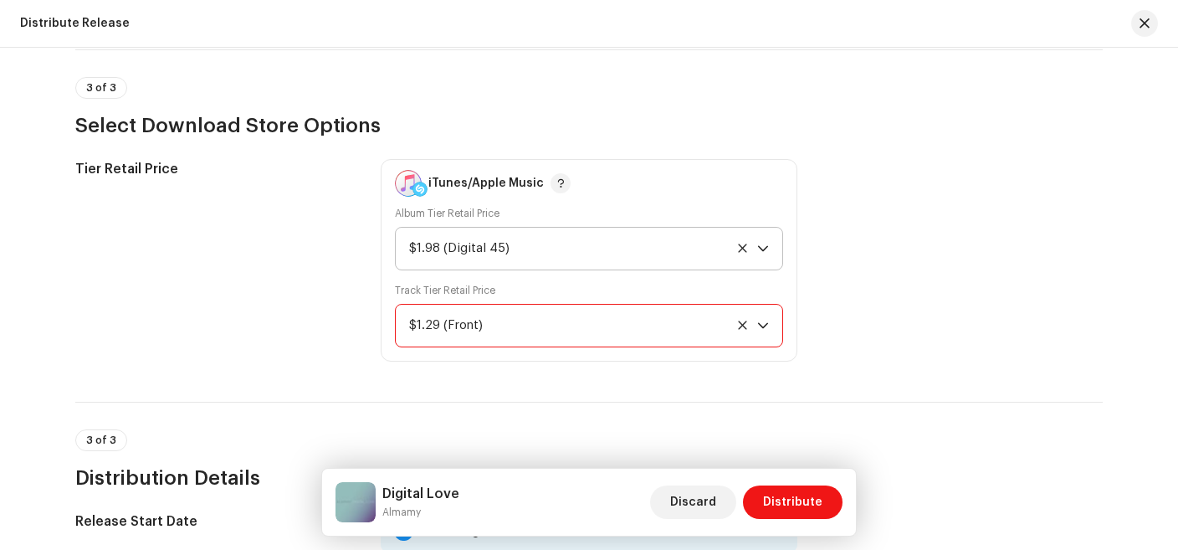
scroll to position [1781, 0]
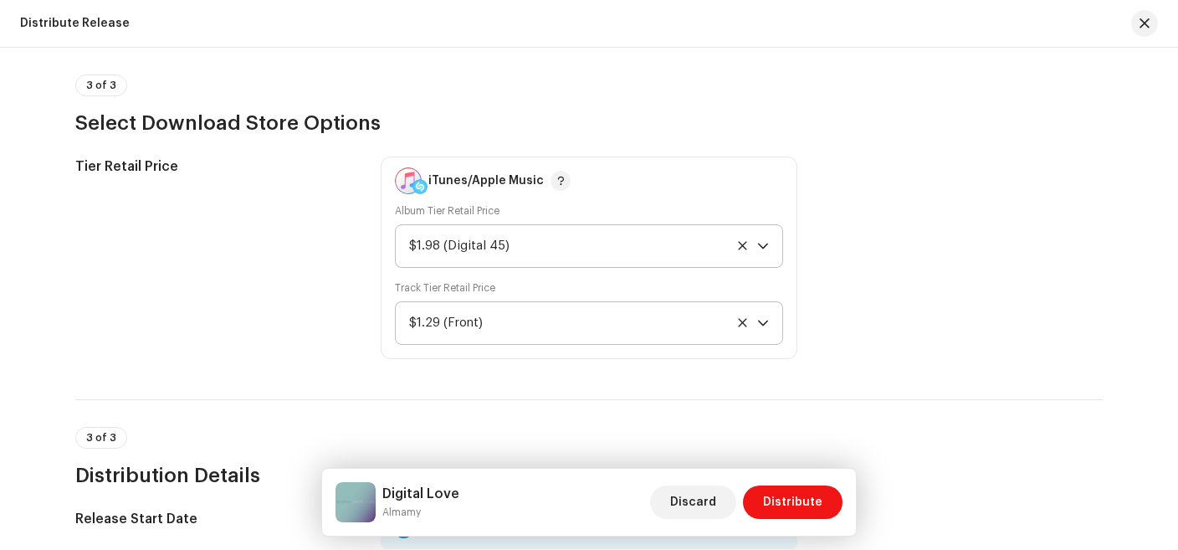
click at [775, 324] on p-select "$1.29 (Front)" at bounding box center [589, 323] width 388 height 44
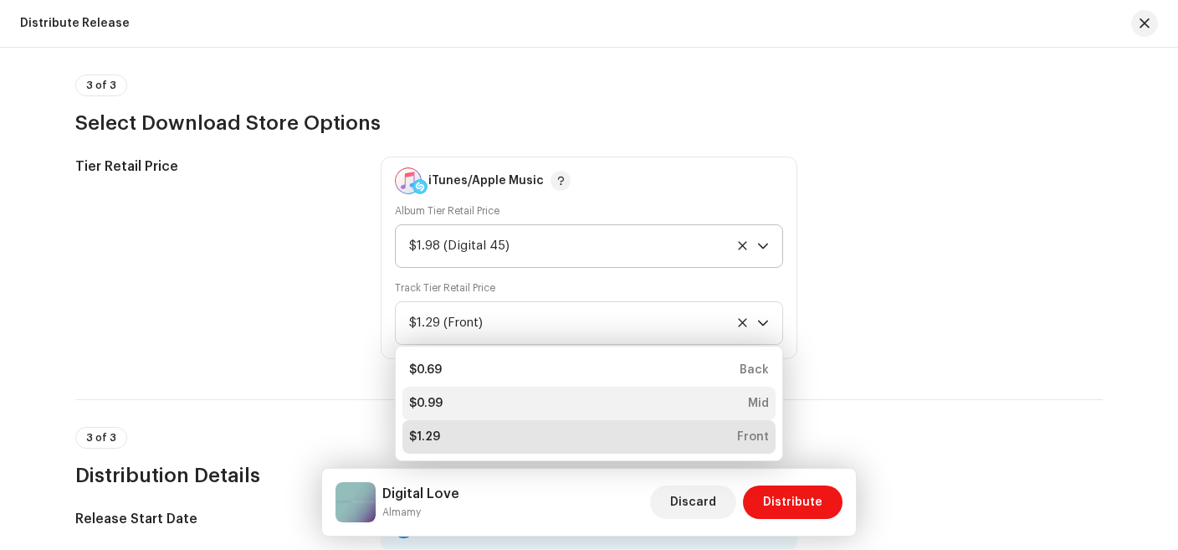
click at [672, 398] on div "$0.99 Mid" at bounding box center [589, 403] width 360 height 17
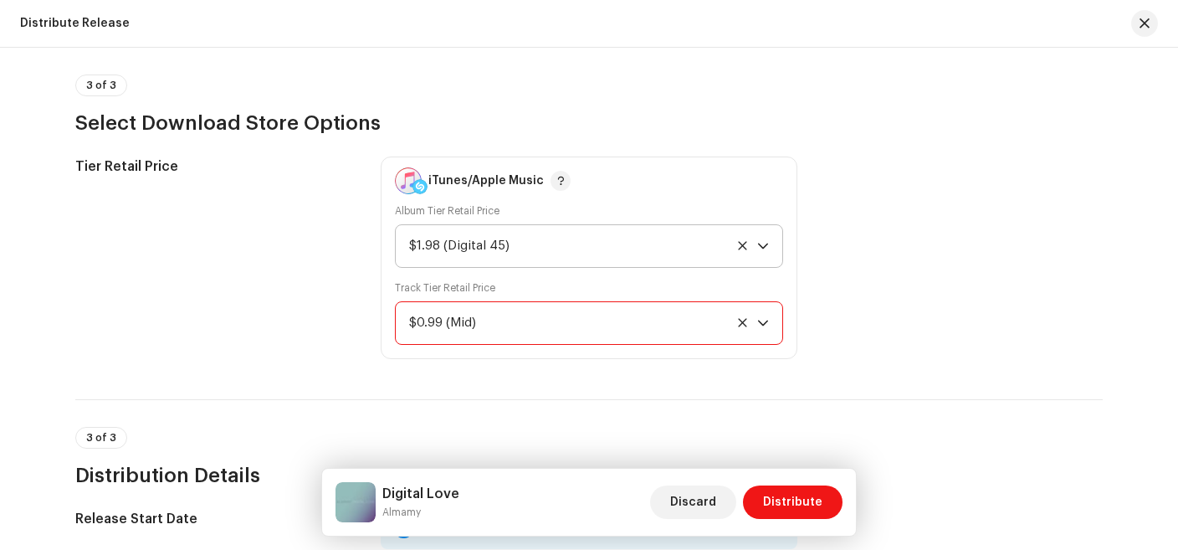
click at [771, 330] on p-select "$0.99 (Mid)" at bounding box center [589, 323] width 388 height 44
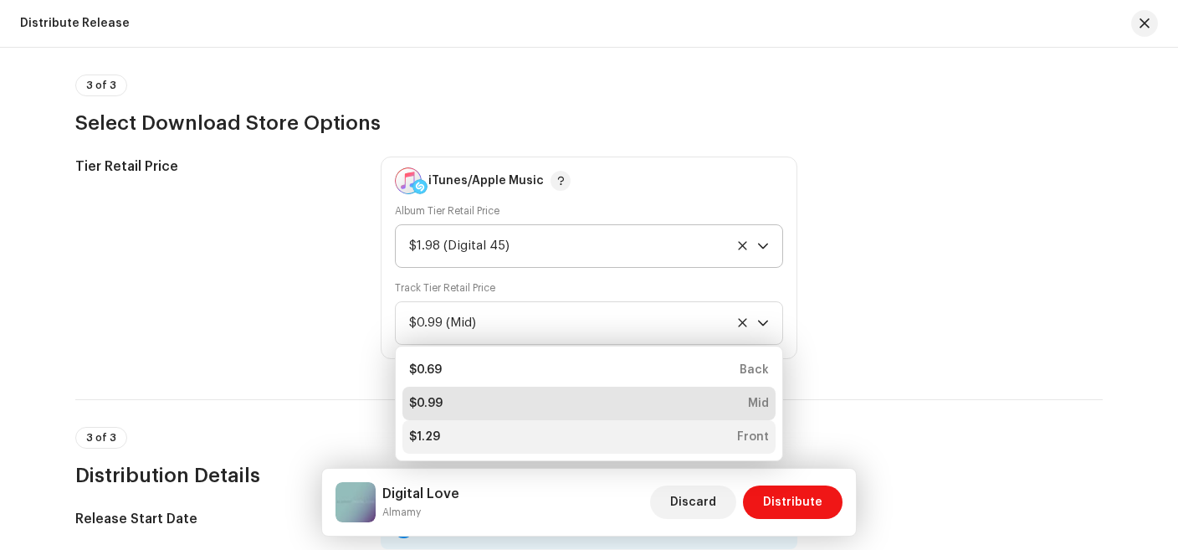
click at [752, 423] on li "$1.29 Front" at bounding box center [589, 436] width 373 height 33
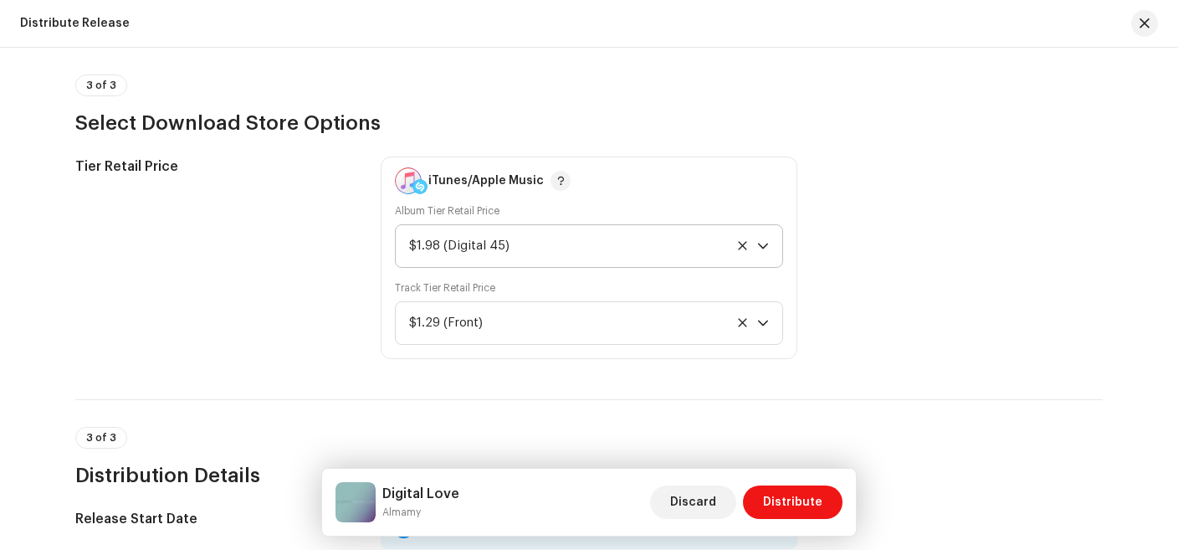
click at [763, 244] on icon "dropdown trigger" at bounding box center [763, 246] width 12 height 12
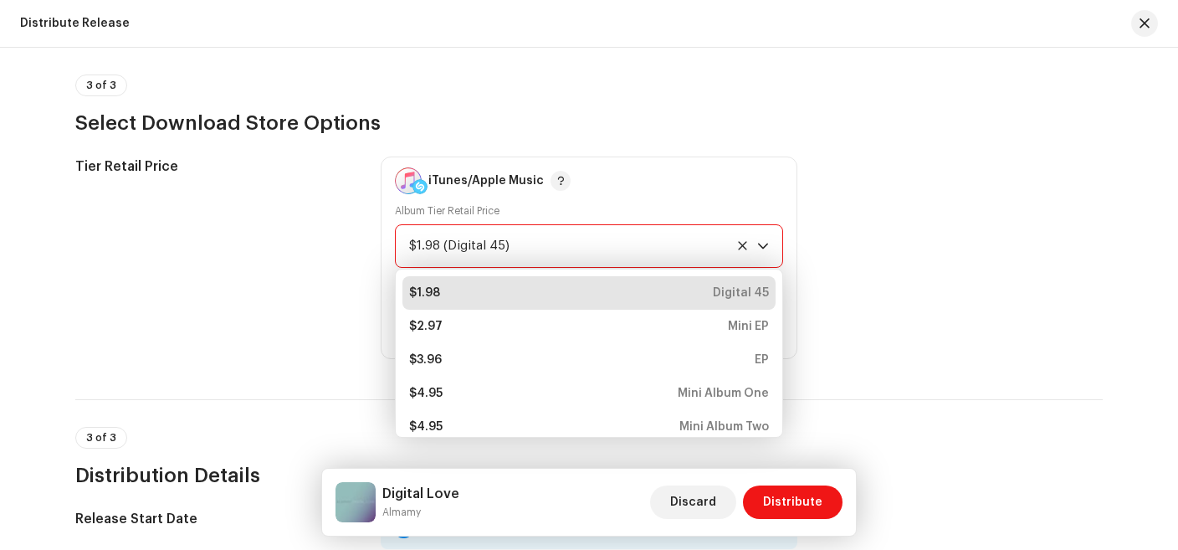
click at [841, 99] on div "3 of 3 Select Download Store Options" at bounding box center [589, 105] width 1028 height 62
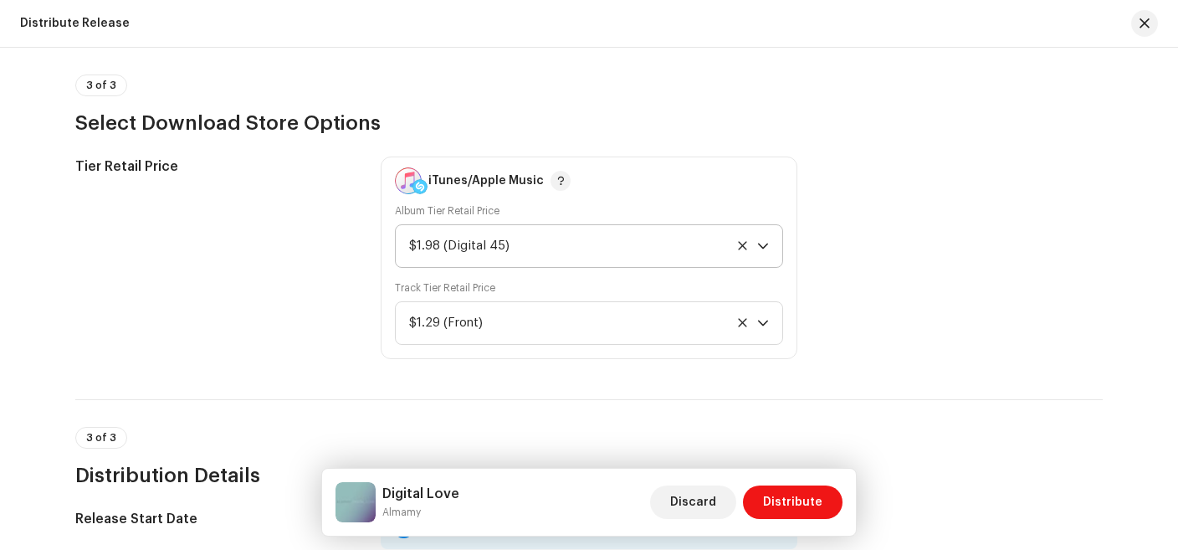
click at [766, 244] on icon "dropdown trigger" at bounding box center [763, 247] width 10 height 6
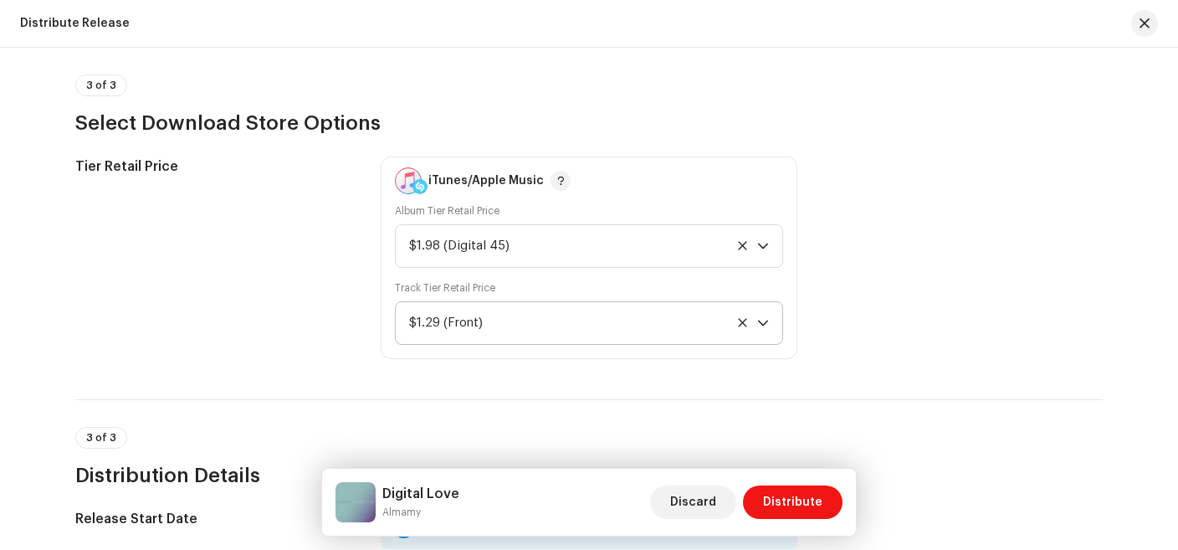
click at [762, 330] on div "dropdown trigger" at bounding box center [763, 323] width 12 height 42
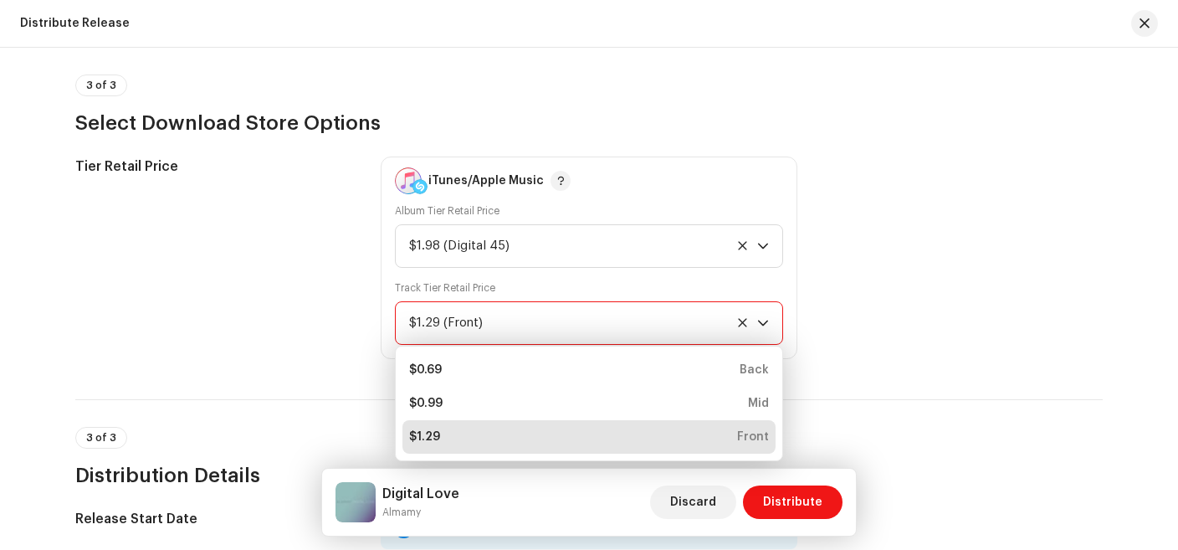
click at [341, 302] on div "Tier Retail Price" at bounding box center [214, 257] width 279 height 203
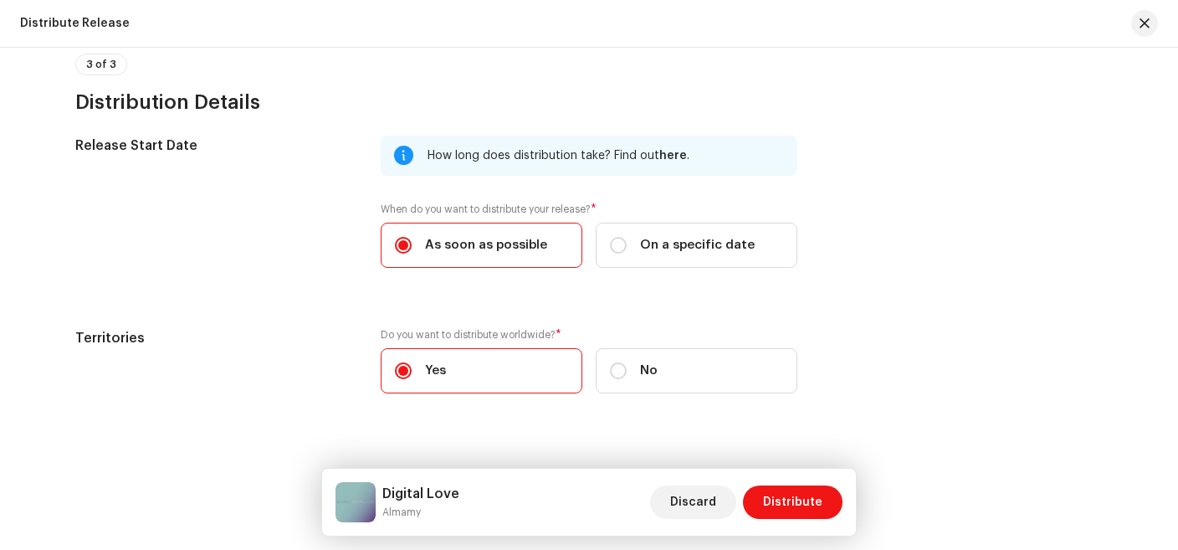
scroll to position [2174, 0]
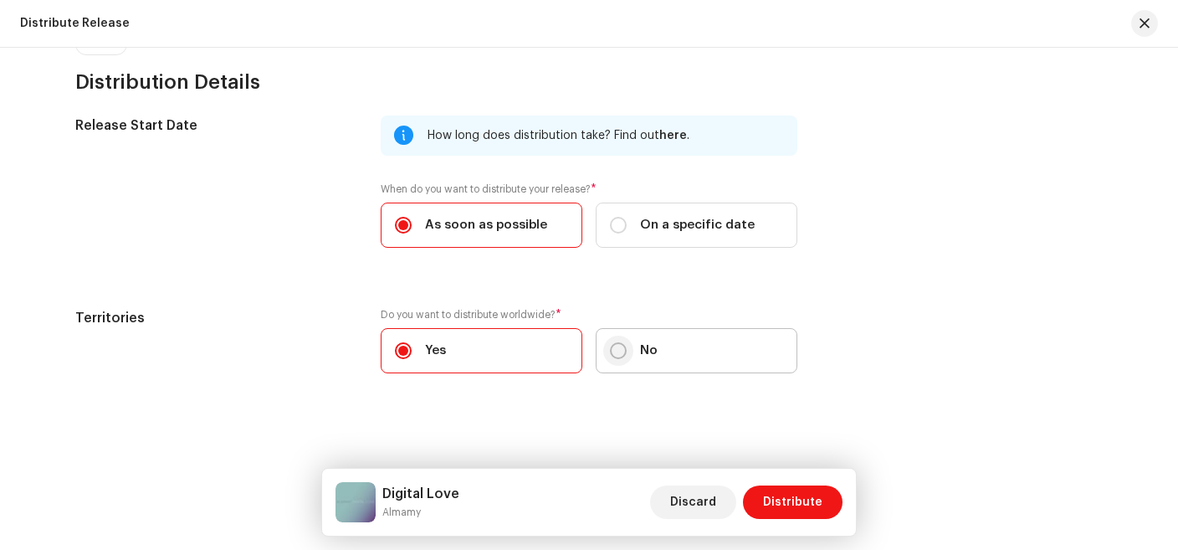
click at [624, 352] on p-radiobutton at bounding box center [618, 350] width 17 height 17
click at [624, 352] on input "No" at bounding box center [618, 350] width 17 height 17
radio input "true"
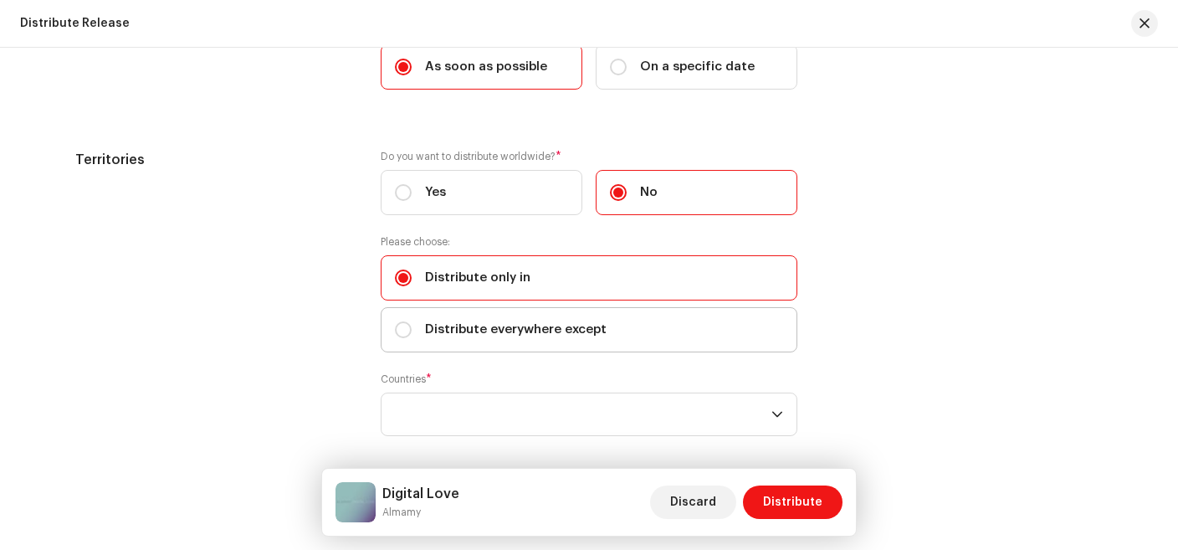
scroll to position [2321, 0]
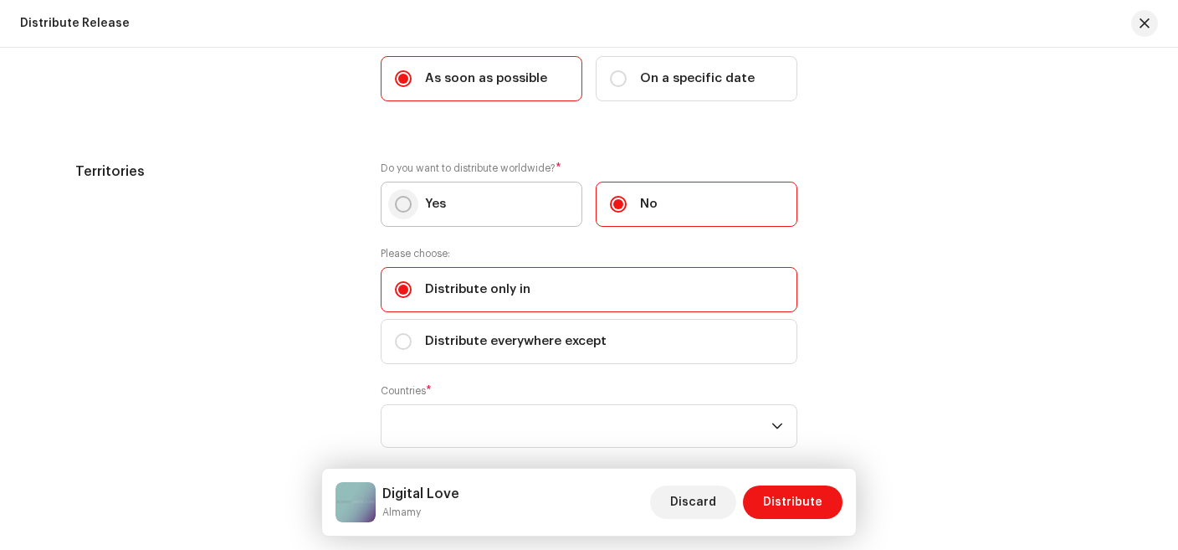
click at [404, 204] on input "Yes" at bounding box center [403, 204] width 17 height 17
radio input "true"
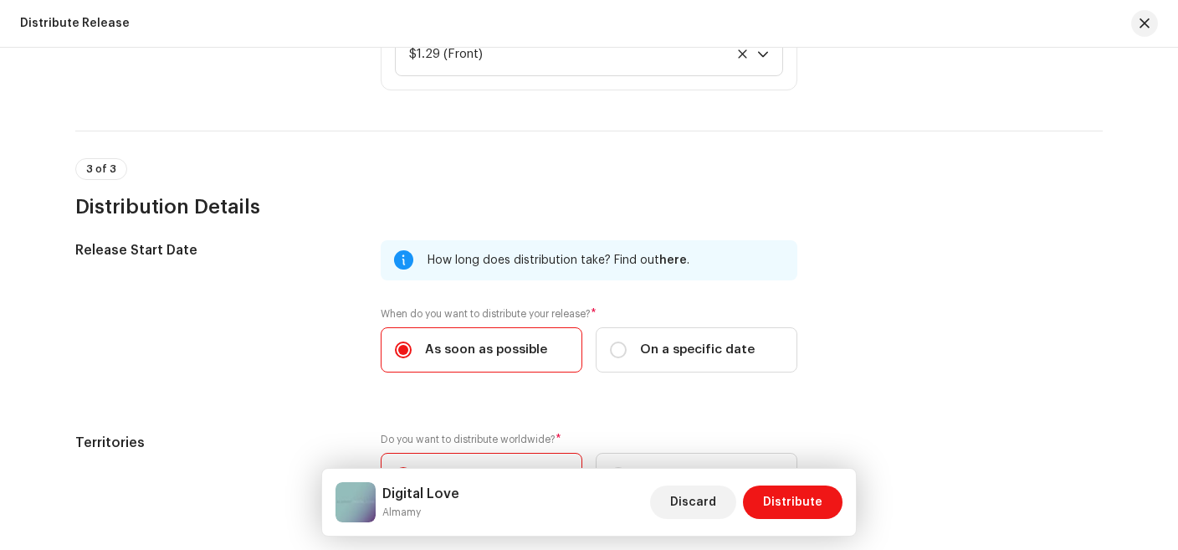
scroll to position [2174, 0]
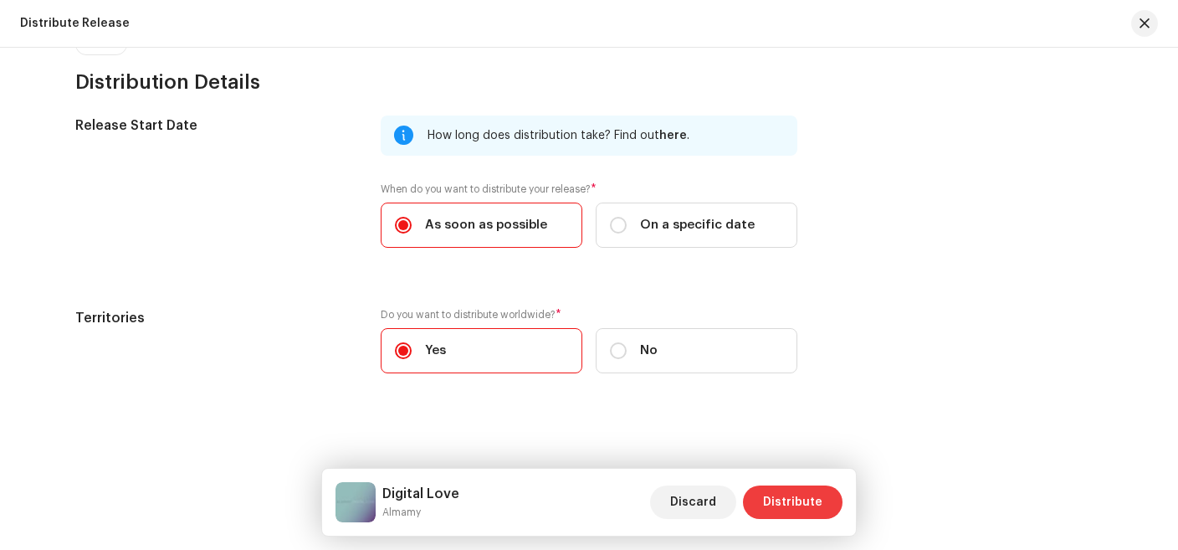
click at [796, 505] on span "Distribute" at bounding box center [792, 501] width 59 height 33
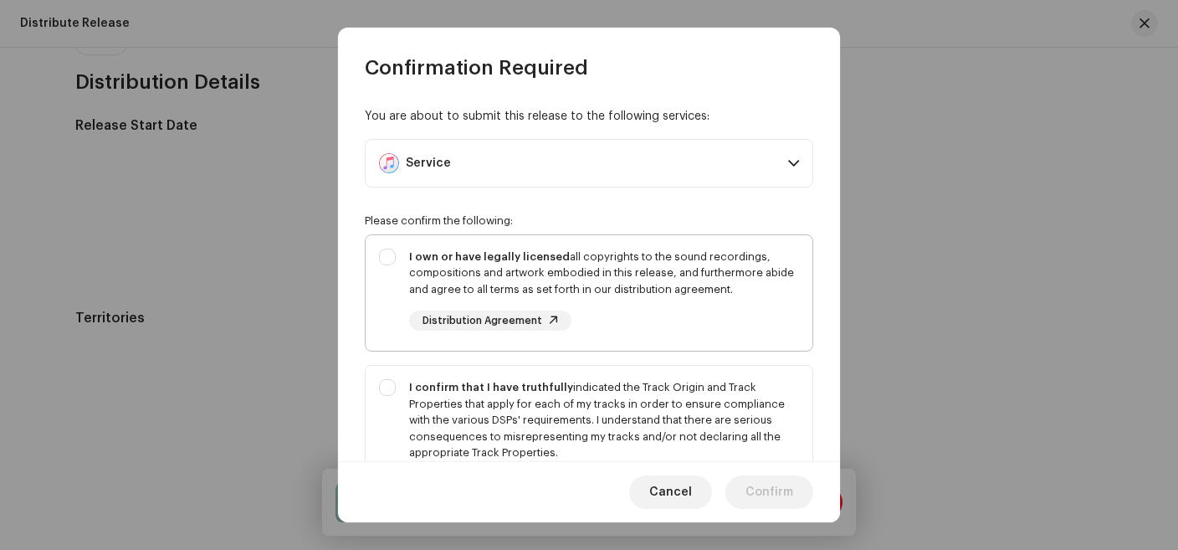
click at [431, 315] on span "Distribution Agreement" at bounding box center [483, 320] width 120 height 11
click at [385, 264] on div "I own or have legally licensed all copyrights to the sound recordings, composit…" at bounding box center [589, 290] width 447 height 110
checkbox input "true"
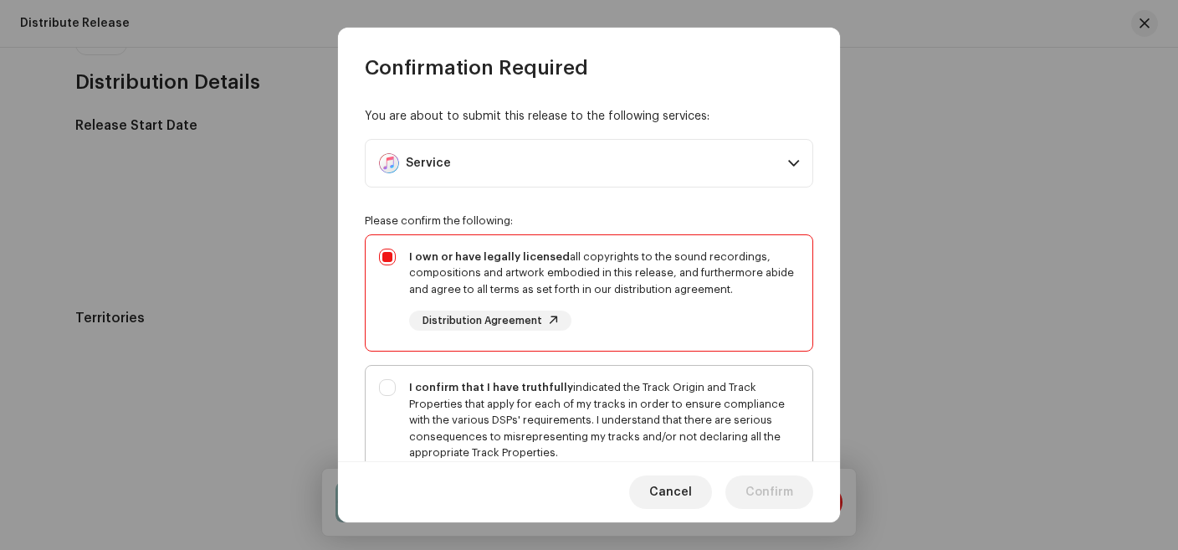
click at [383, 386] on div "I confirm that I have truthfully indicated the Track Origin and Track Propertie…" at bounding box center [589, 437] width 447 height 142
checkbox input "true"
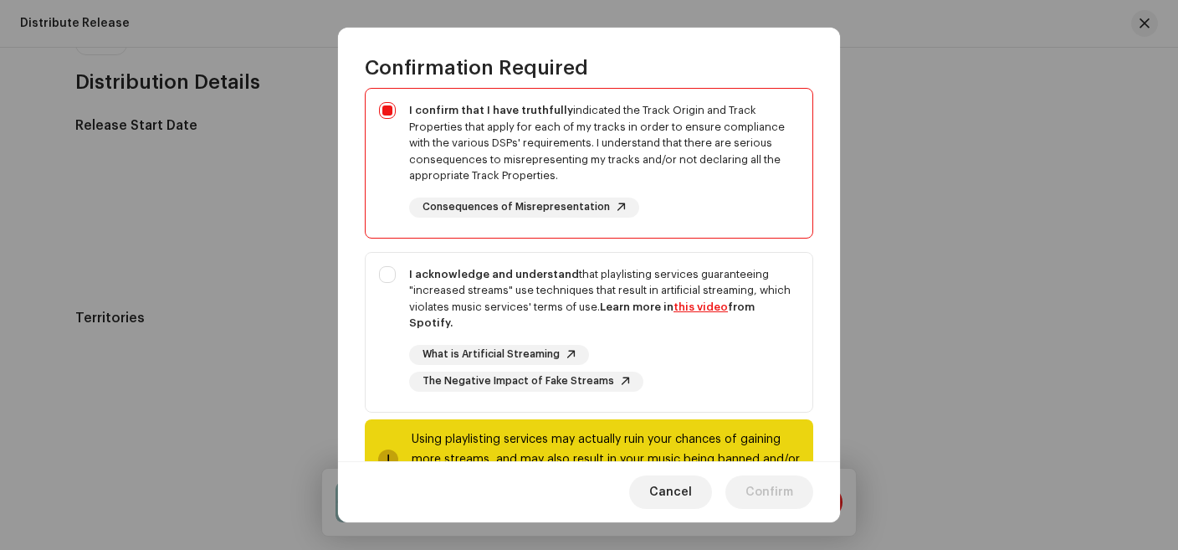
scroll to position [281, 0]
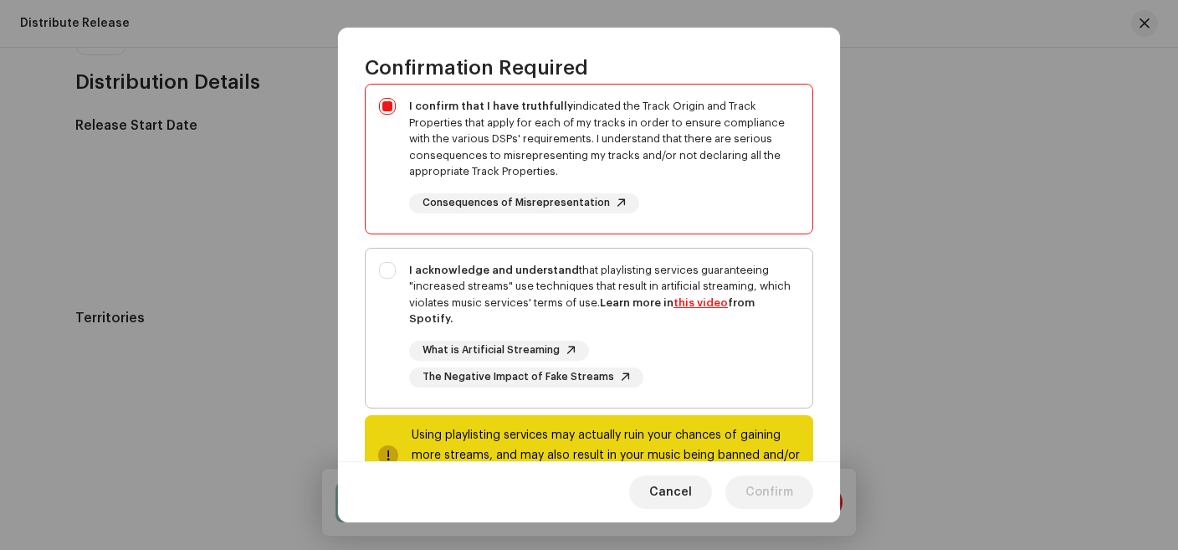
click at [382, 269] on div "I acknowledge and understand that playlisting services guaranteeing "increased …" at bounding box center [589, 325] width 447 height 152
checkbox input "true"
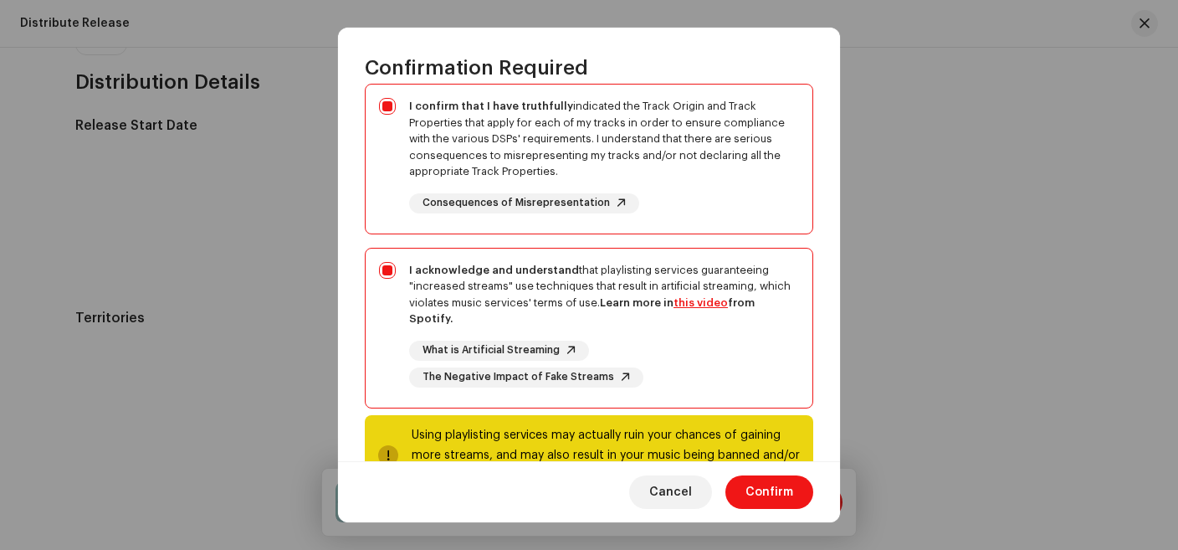
scroll to position [321, 0]
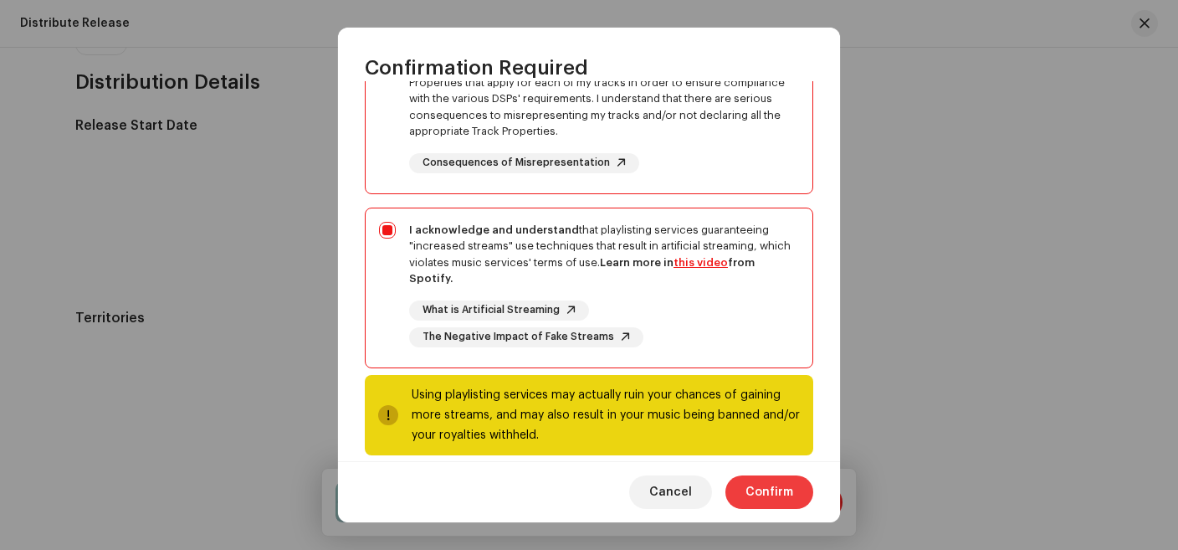
click at [772, 484] on span "Confirm" at bounding box center [770, 491] width 48 height 33
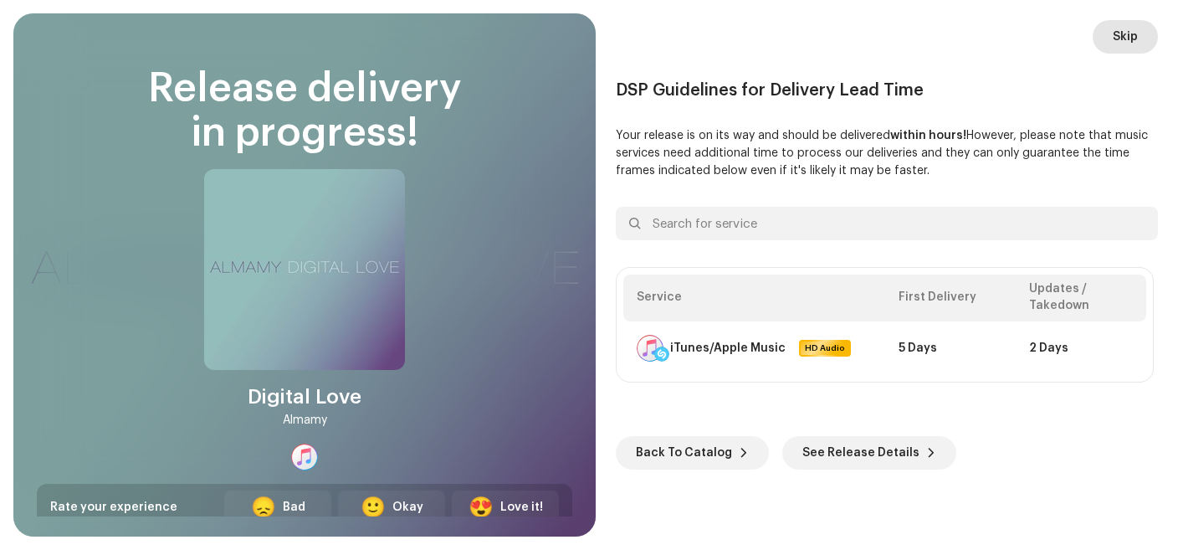
click at [1122, 43] on span "Skip" at bounding box center [1125, 36] width 25 height 33
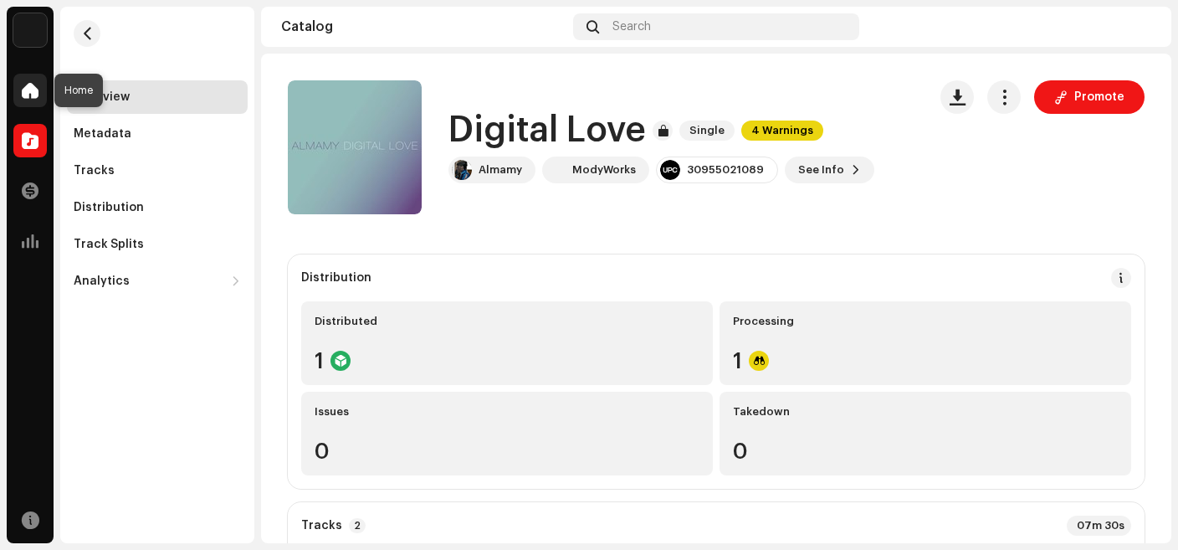
click at [38, 96] on span at bounding box center [30, 90] width 17 height 13
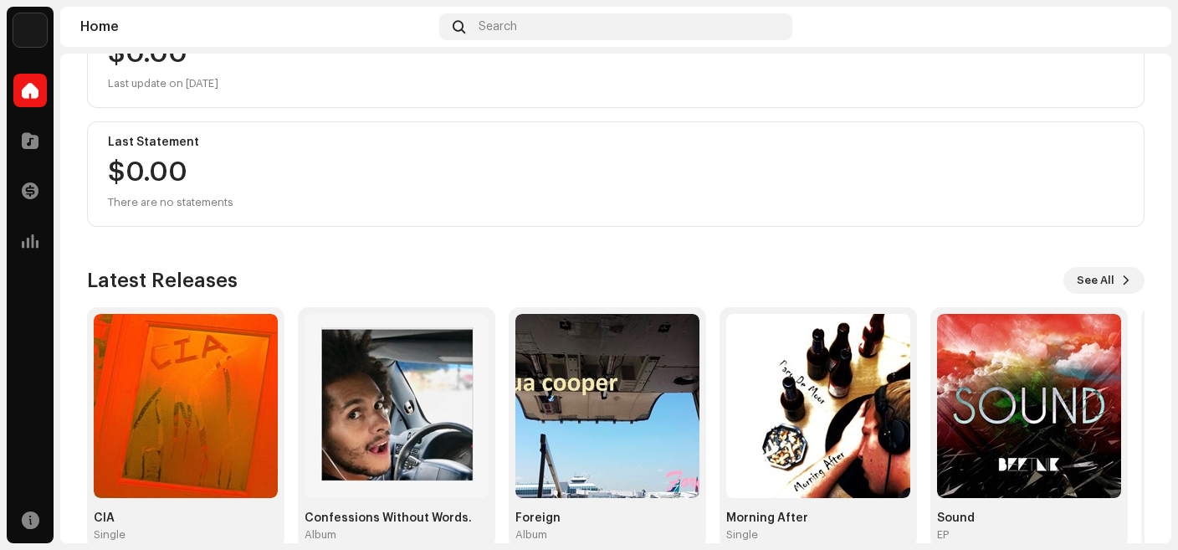
scroll to position [275, 0]
